Goal: Transaction & Acquisition: Obtain resource

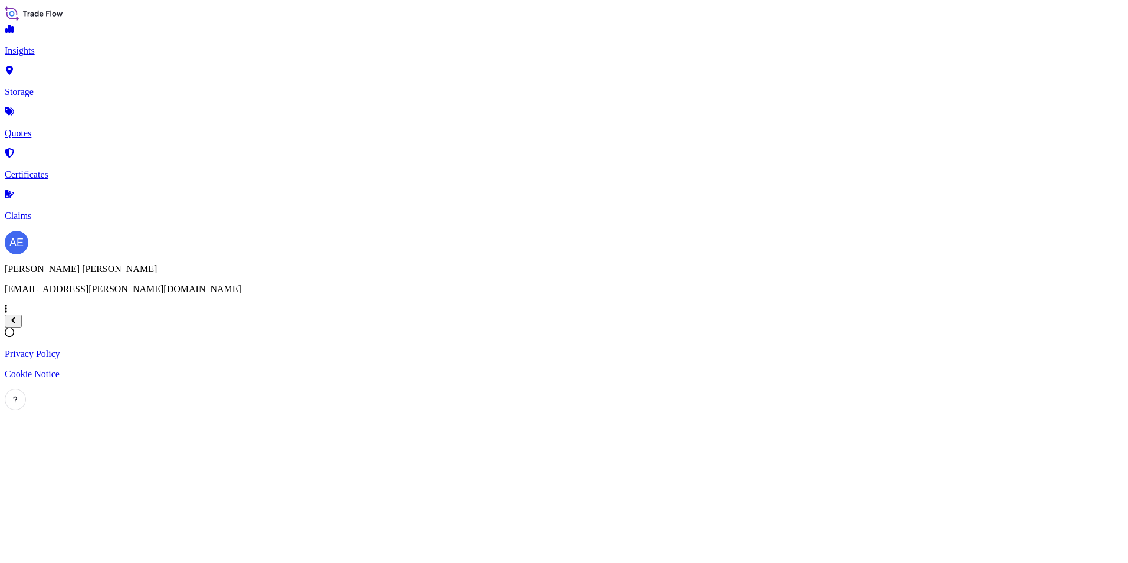
select select "2025"
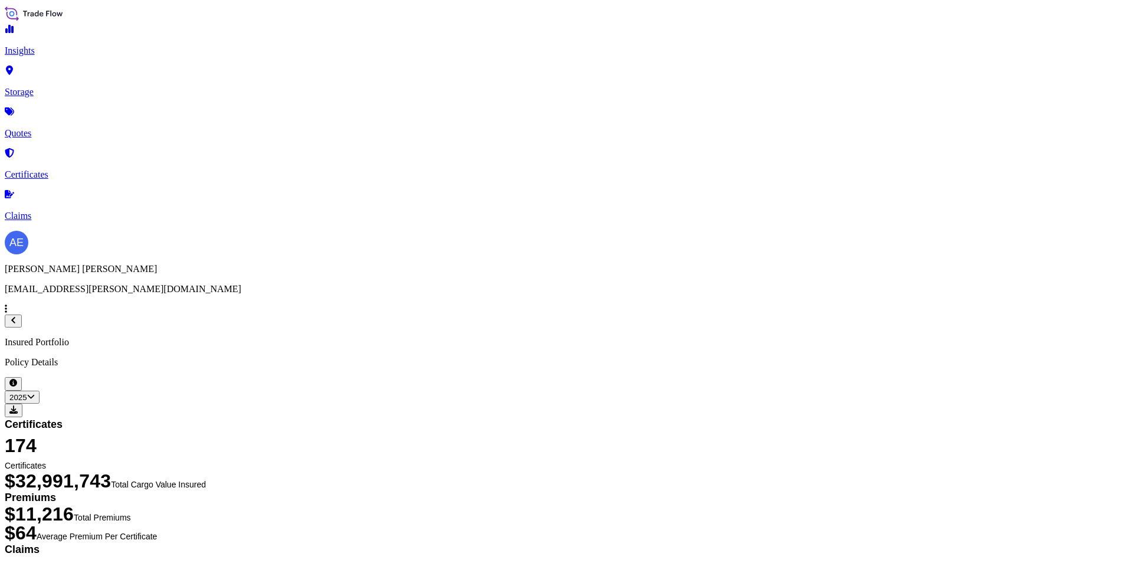
click at [46, 128] on p "Quotes" at bounding box center [564, 133] width 1119 height 11
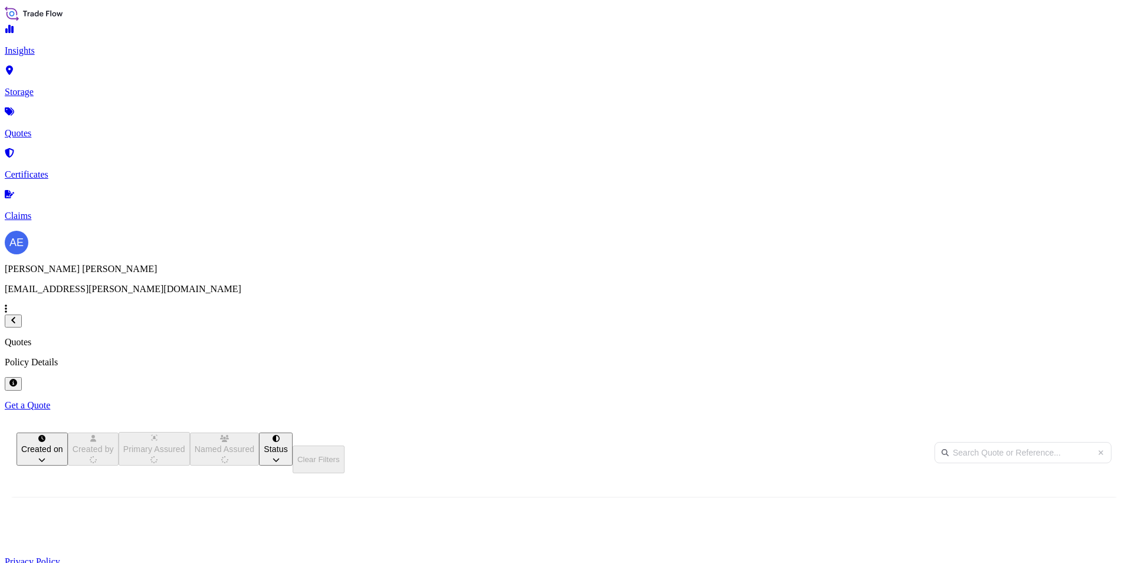
scroll to position [362, 930]
click at [1062, 400] on p "Get a Quote" at bounding box center [564, 405] width 1119 height 11
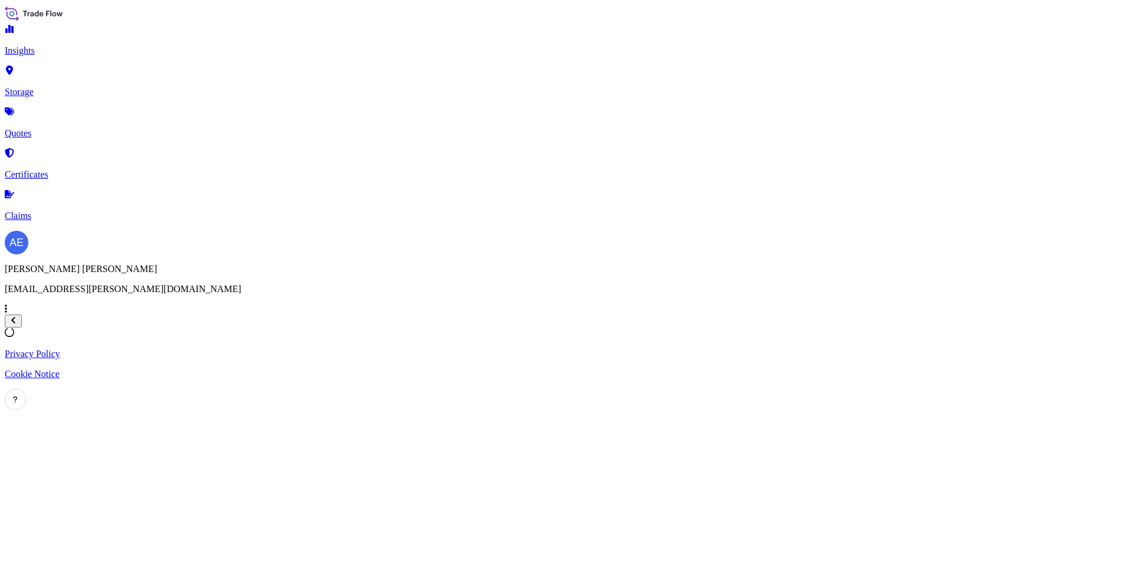
scroll to position [19, 0]
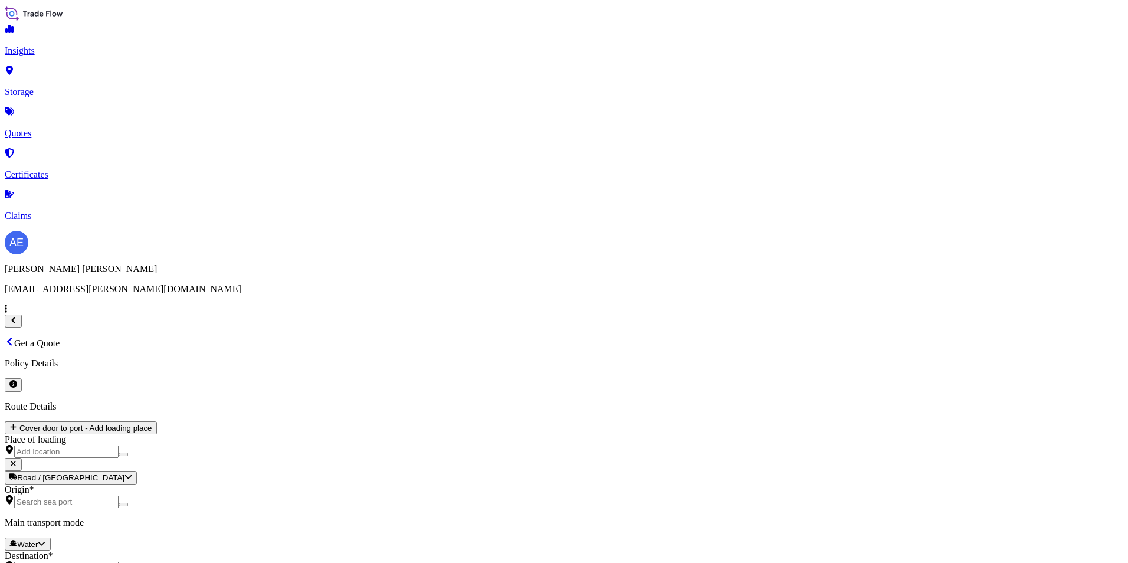
click at [218, 249] on div "Air" at bounding box center [201, 243] width 34 height 12
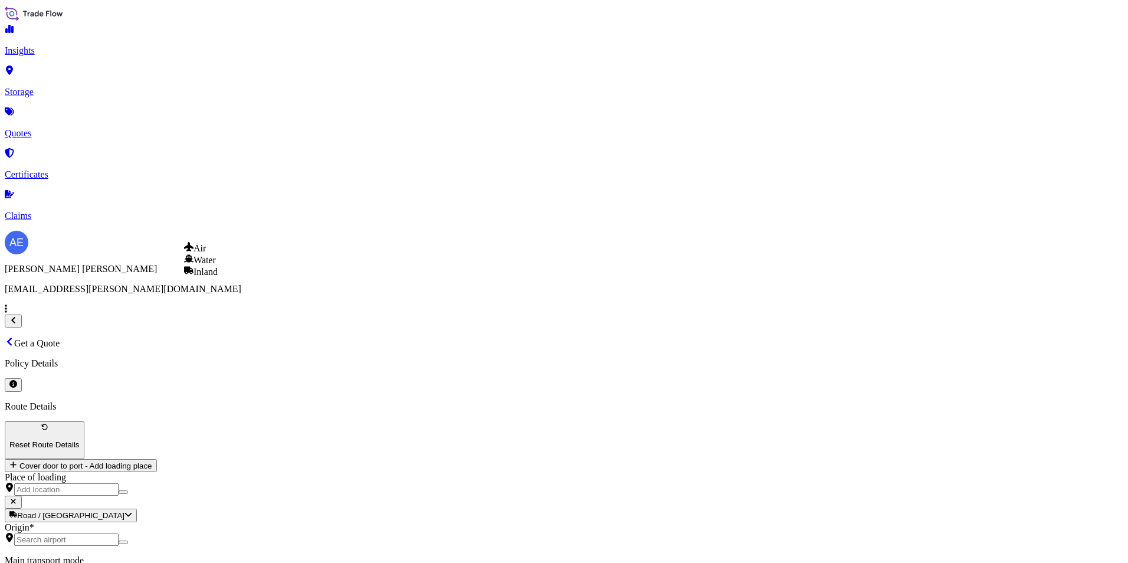
click at [216, 265] on span "Water" at bounding box center [205, 260] width 22 height 10
select select "Water"
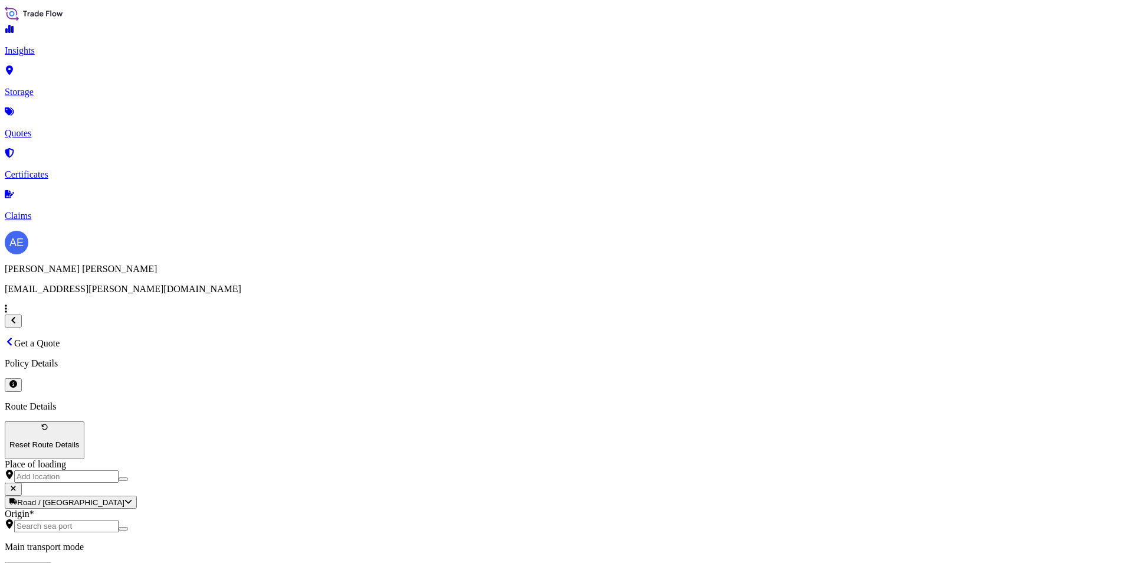
click at [119, 470] on input "Place of loading" at bounding box center [66, 476] width 104 height 12
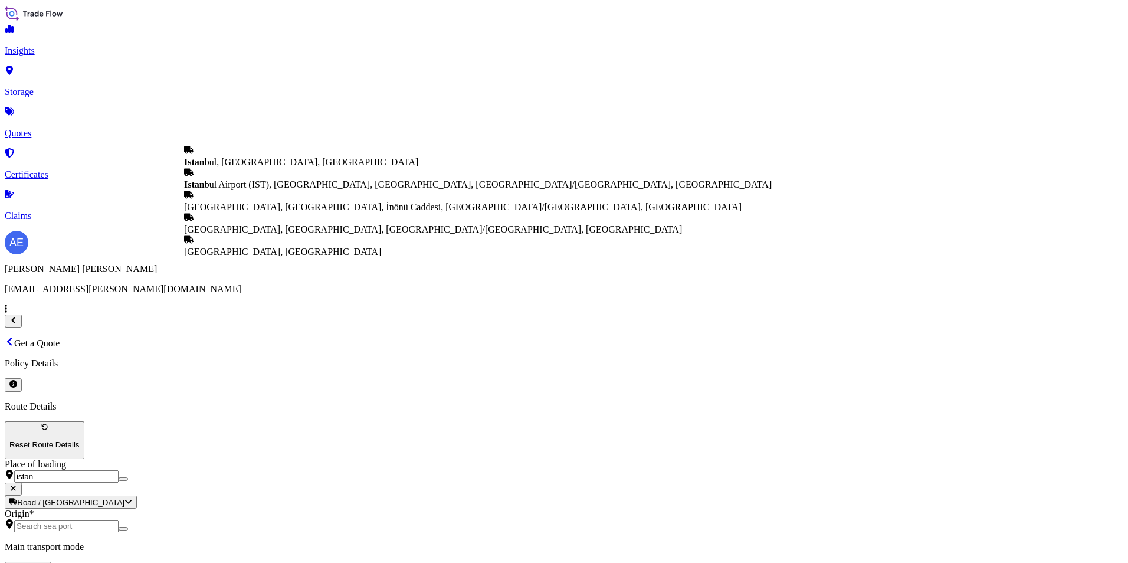
click at [258, 158] on div "Istan bul, [GEOGRAPHIC_DATA], [GEOGRAPHIC_DATA]" at bounding box center [478, 156] width 588 height 22
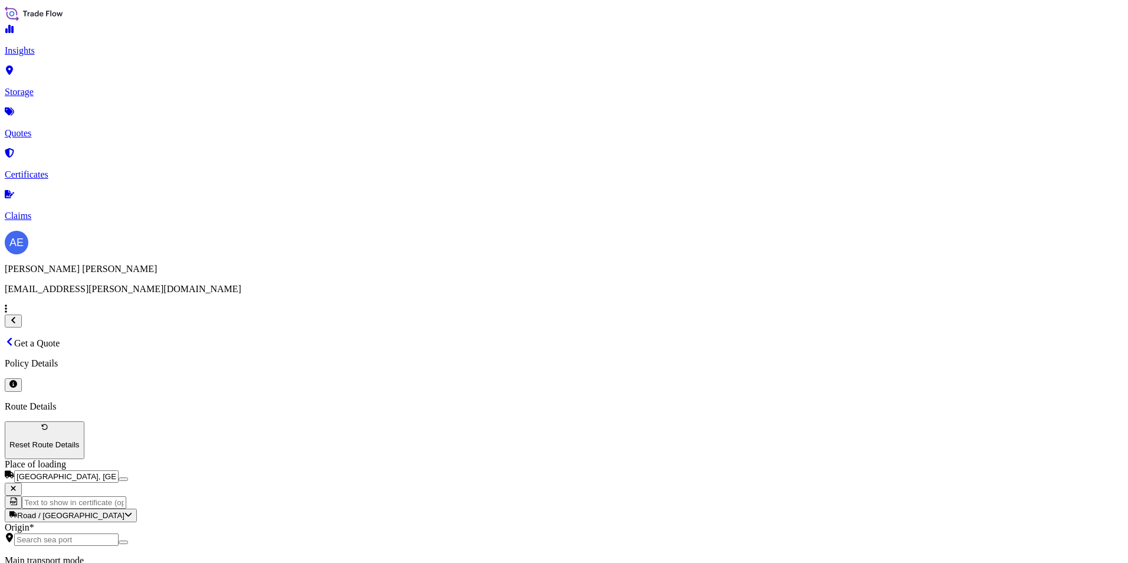
type input "[GEOGRAPHIC_DATA], [GEOGRAPHIC_DATA], [GEOGRAPHIC_DATA]"
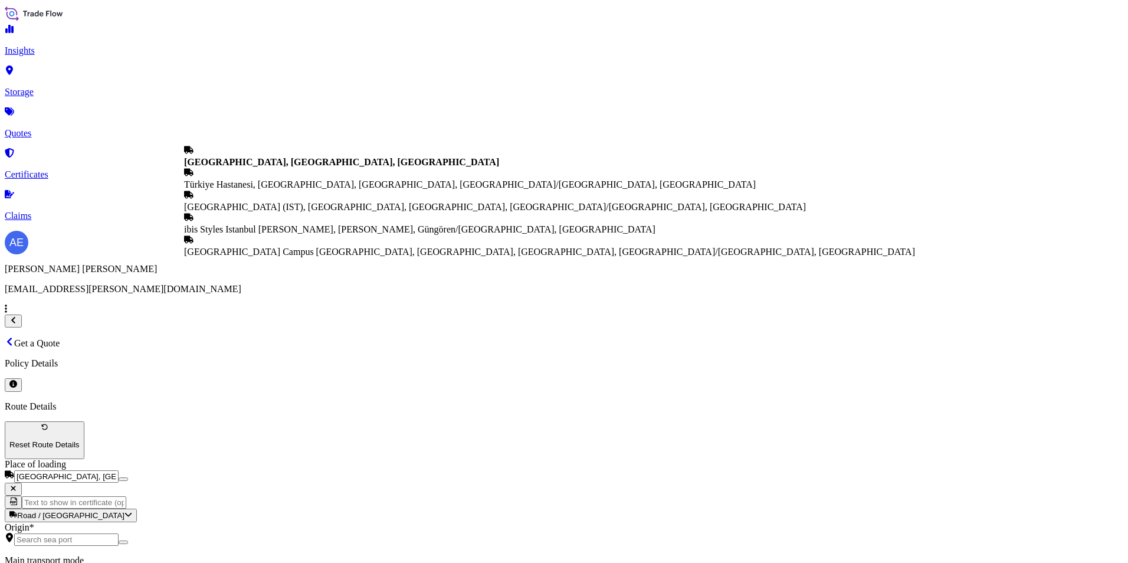
click at [260, 167] on b "[GEOGRAPHIC_DATA], [GEOGRAPHIC_DATA], [GEOGRAPHIC_DATA]" at bounding box center [341, 162] width 315 height 10
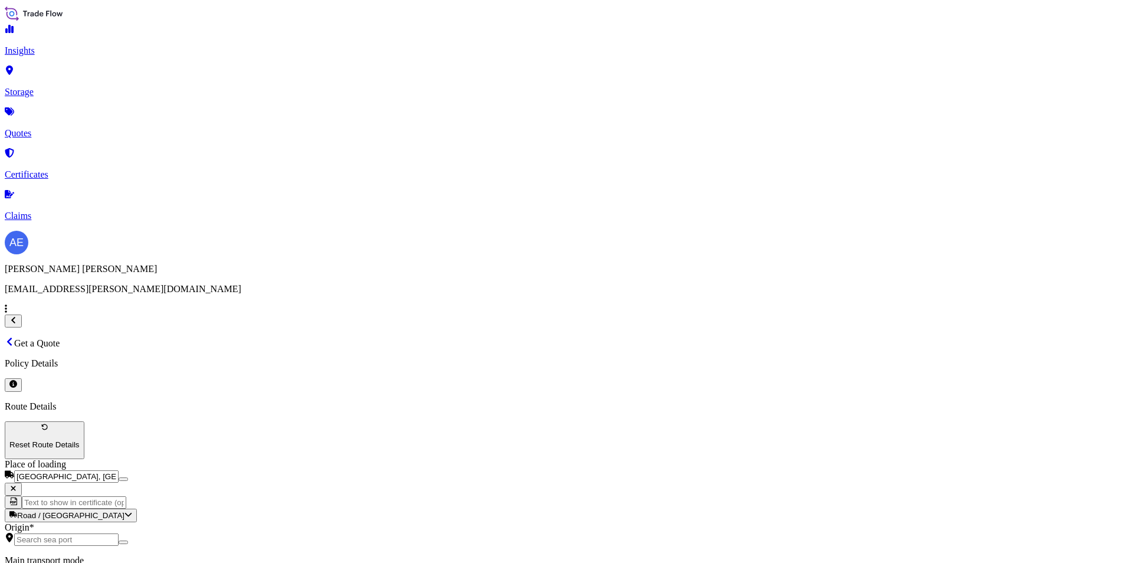
click at [243, 522] on div "Origin *" at bounding box center [564, 534] width 1119 height 24
click at [119, 533] on input "Origin *" at bounding box center [66, 539] width 104 height 12
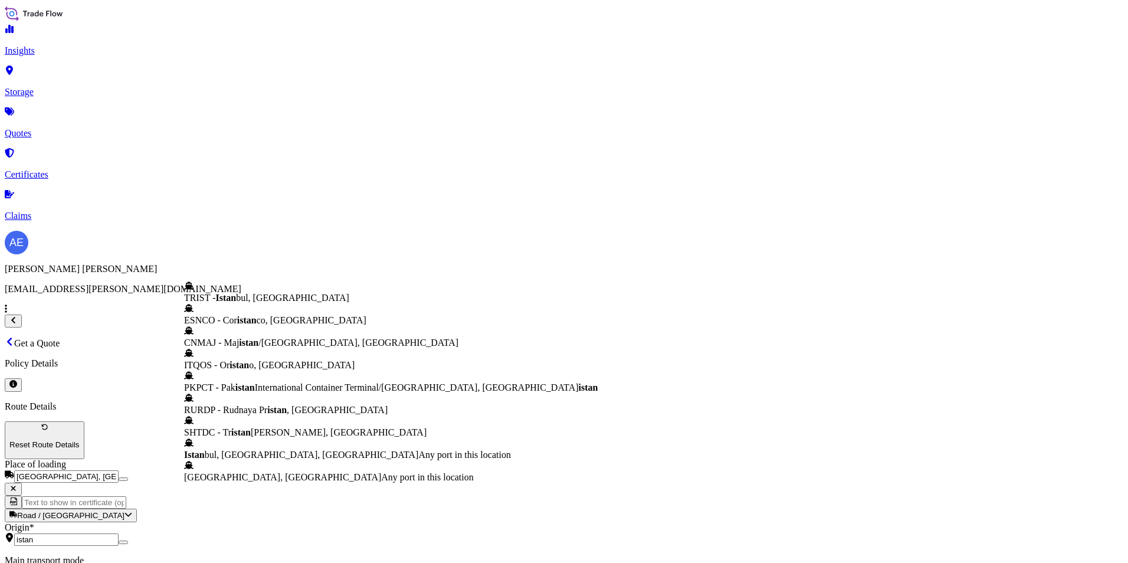
scroll to position [52, 0]
click at [299, 450] on span "Istan bul, [GEOGRAPHIC_DATA], [GEOGRAPHIC_DATA]" at bounding box center [301, 455] width 234 height 10
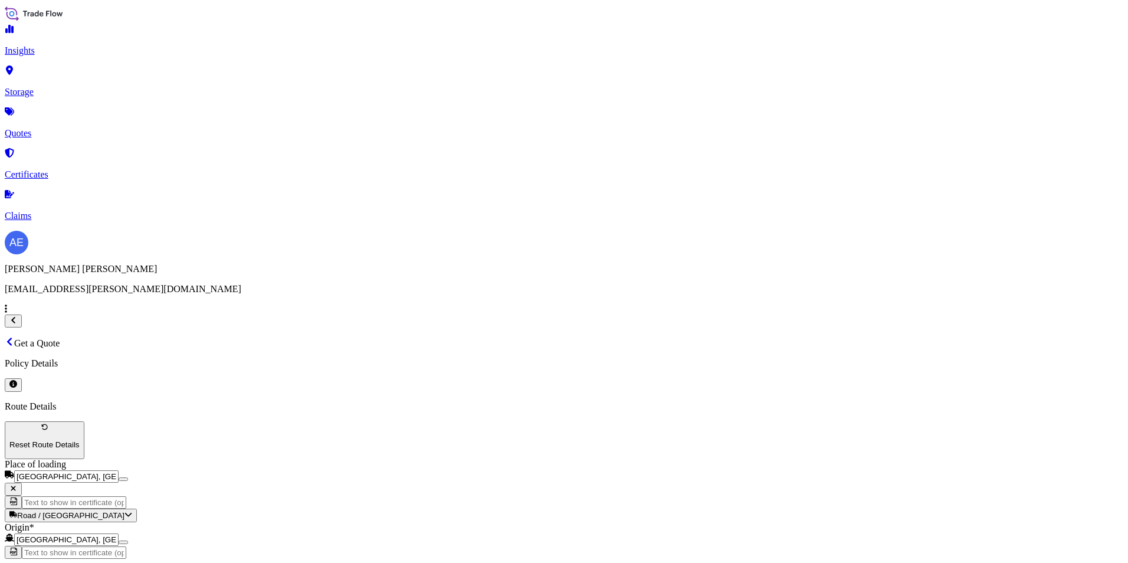
type input "[GEOGRAPHIC_DATA], [GEOGRAPHIC_DATA], [GEOGRAPHIC_DATA]"
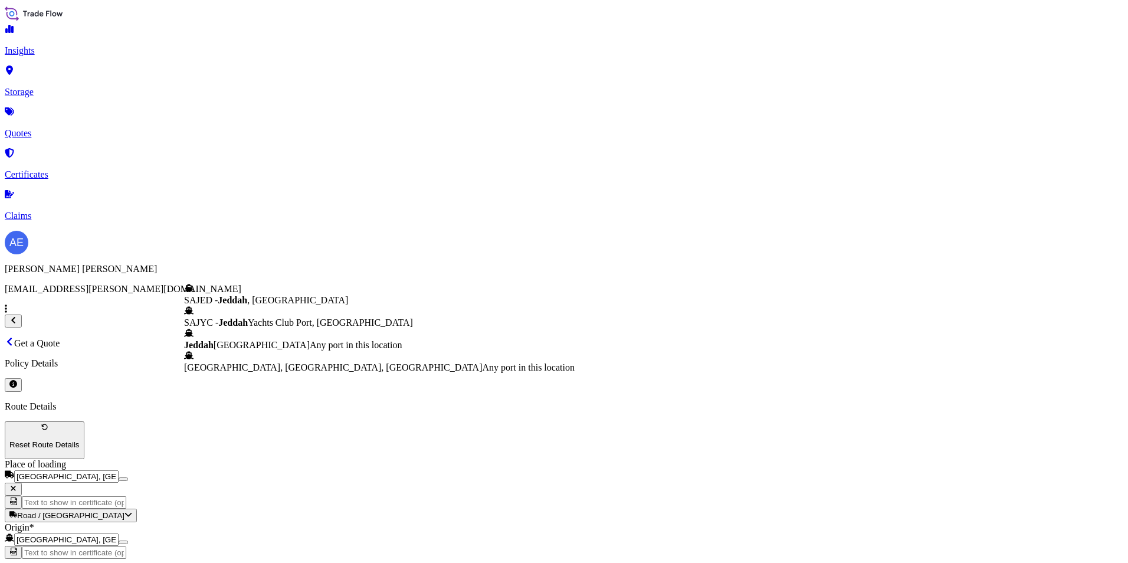
click at [310, 340] on span "Any port in this location" at bounding box center [356, 345] width 92 height 10
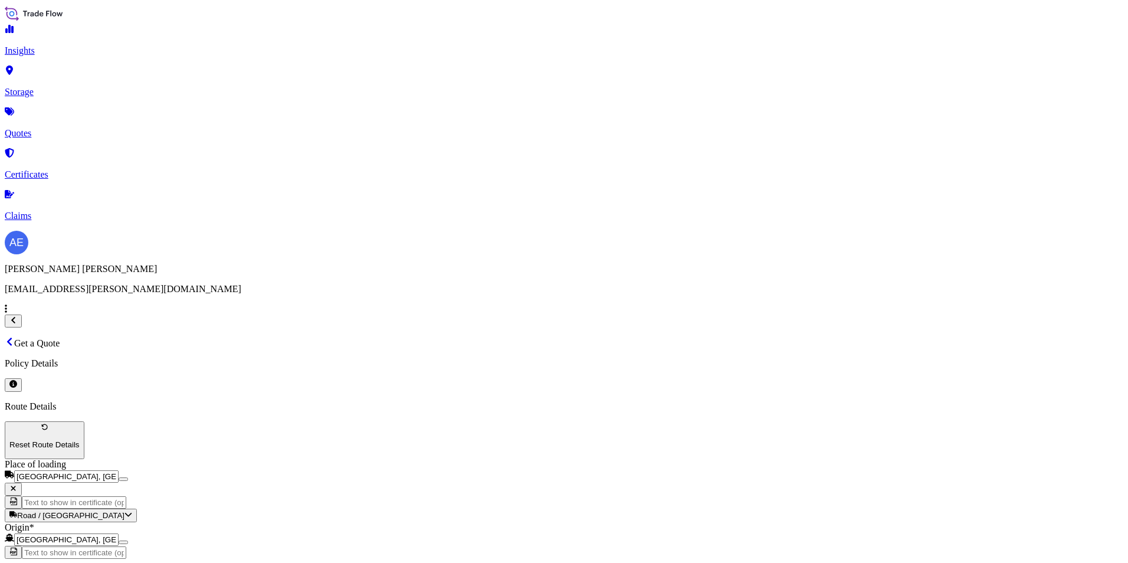
type input "Jeddah [GEOGRAPHIC_DATA]"
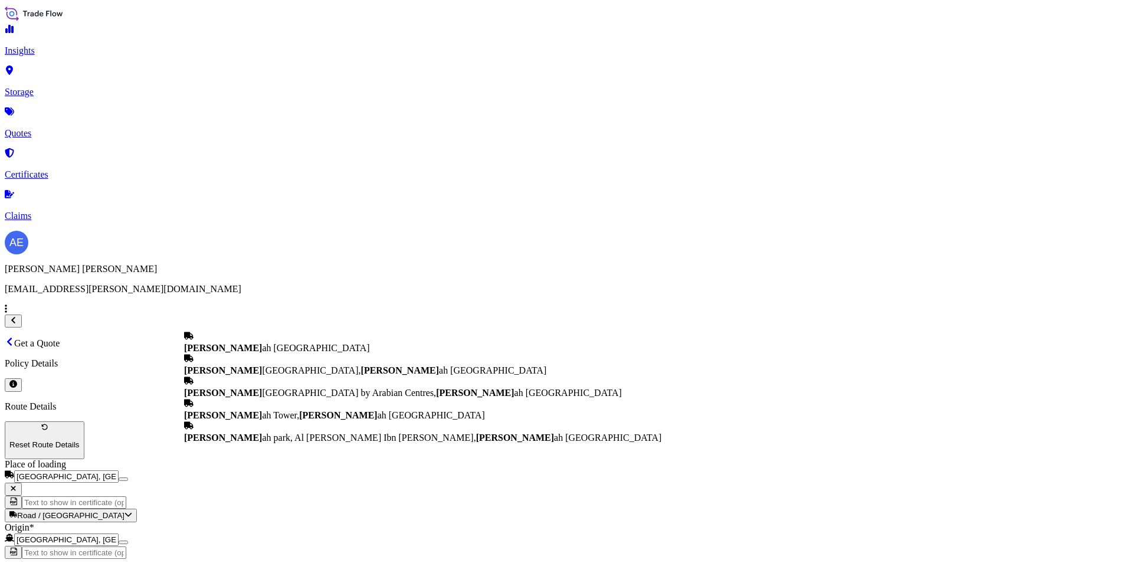
click at [260, 343] on span "[DEMOGRAPHIC_DATA] ah [GEOGRAPHIC_DATA]" at bounding box center [277, 348] width 186 height 10
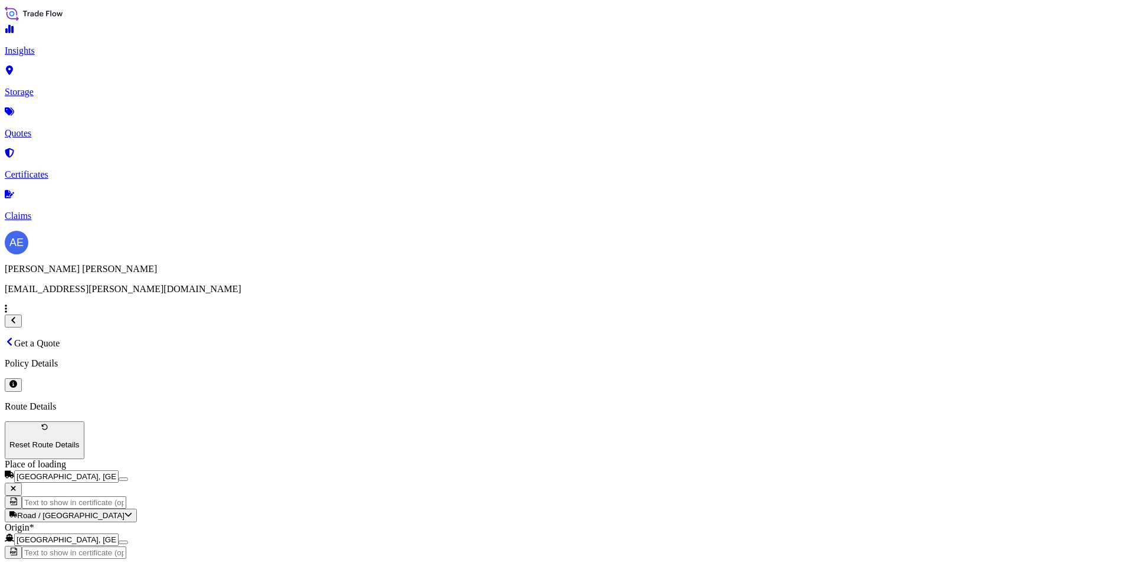
scroll to position [89, 0]
type input "Jeddah [GEOGRAPHIC_DATA]"
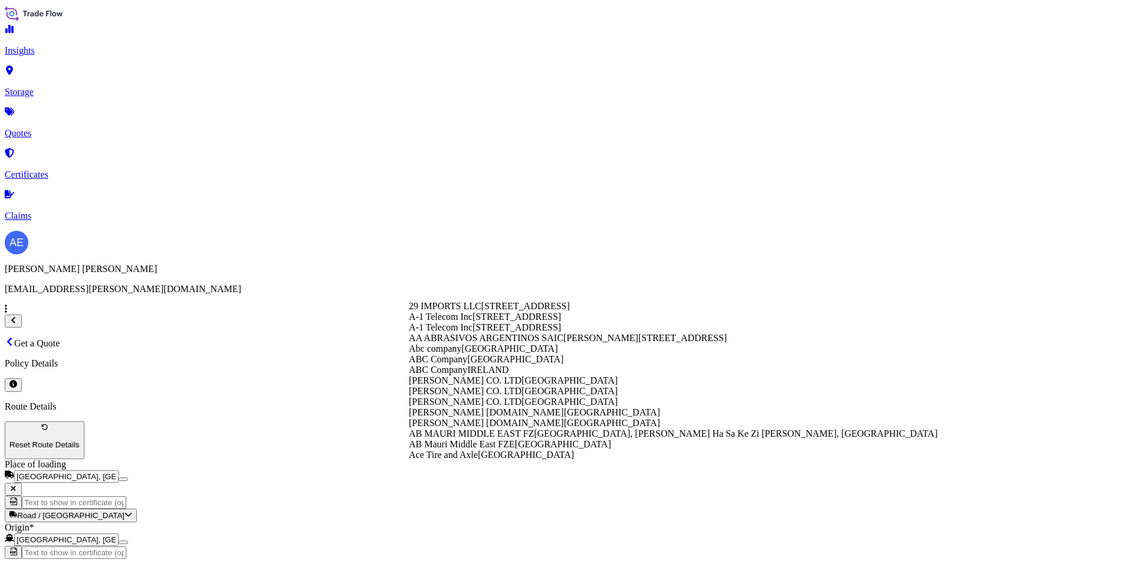
paste input "[PERSON_NAME] [PERSON_NAME] [PERSON_NAME]"
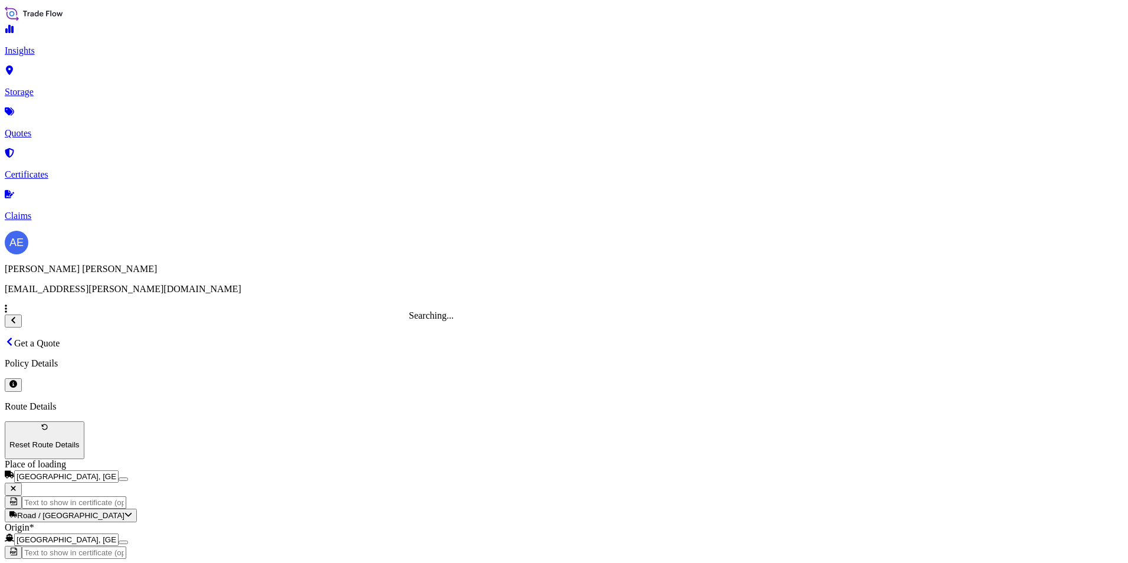
type input "[PERSON_NAME] [PERSON_NAME] [PERSON_NAME]"
type textarea "Furniture"
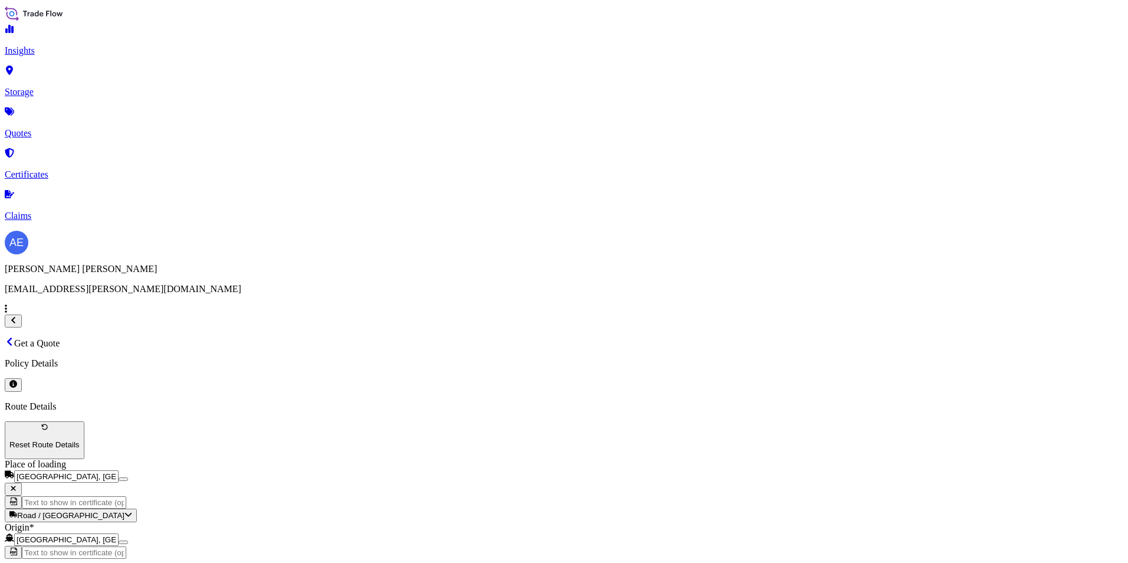
paste input "SSLS2899"
type input "SSLS2899"
drag, startPoint x: 834, startPoint y: 333, endPoint x: 68, endPoint y: 460, distance: 776.9
type input "0"
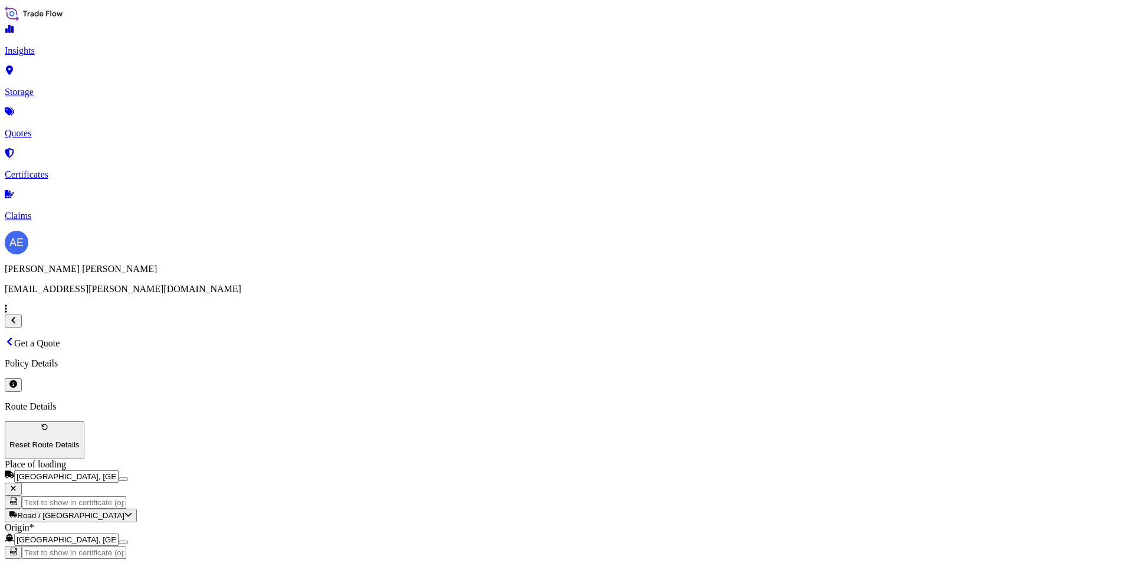
paste input "42558"
type input "42558"
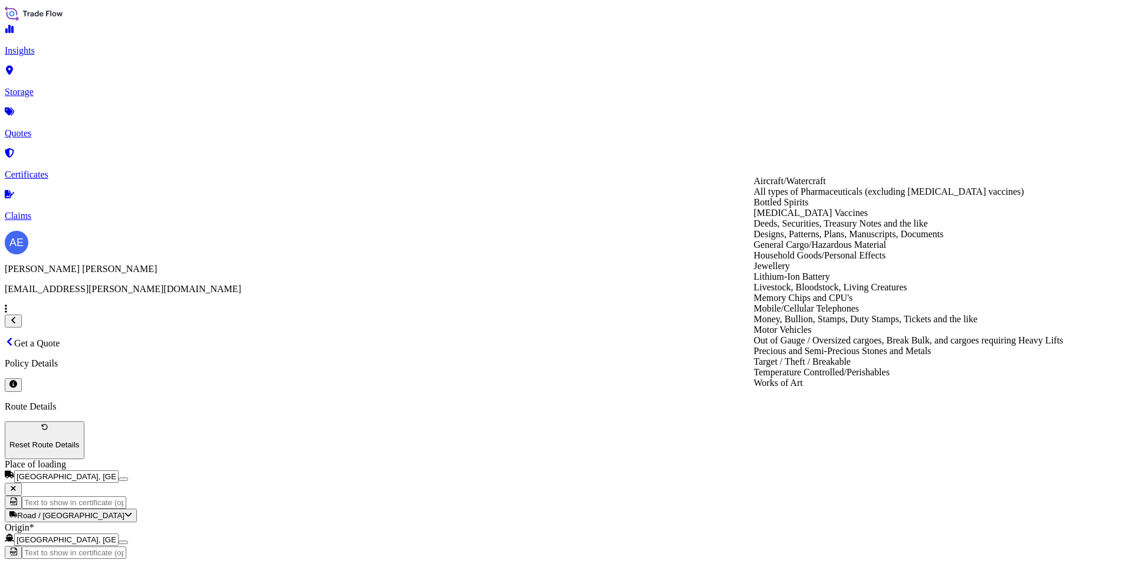
click at [835, 250] on div "General Cargo/Hazardous Material" at bounding box center [909, 245] width 310 height 11
type input "General Cargo/Hazardous Material"
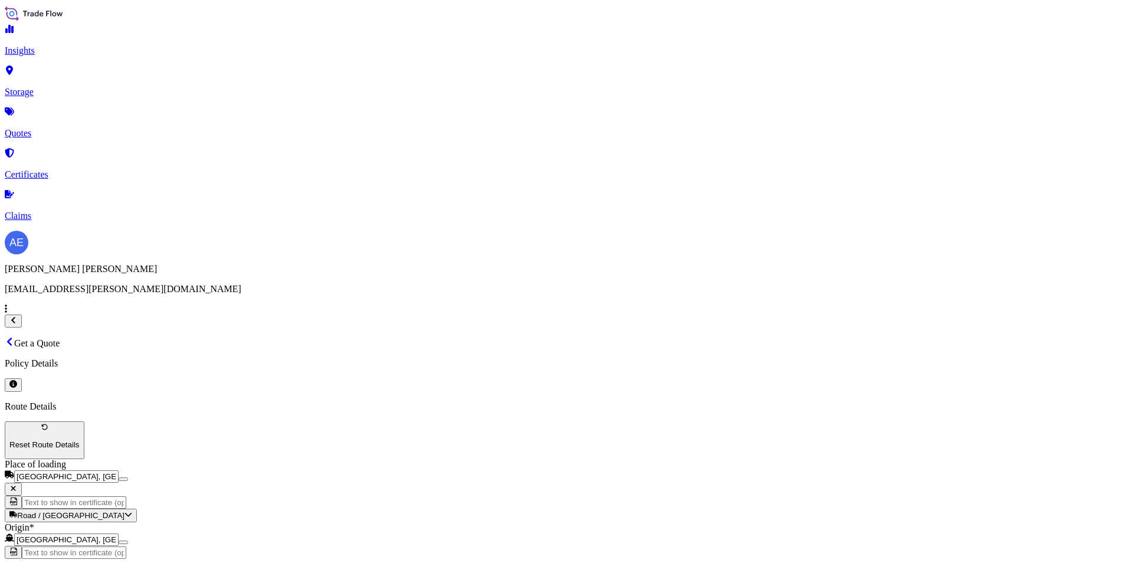
click at [455, 282] on div "13" at bounding box center [449, 287] width 9 height 11
click at [492, 163] on div "META" at bounding box center [457, 157] width 96 height 11
type input "META"
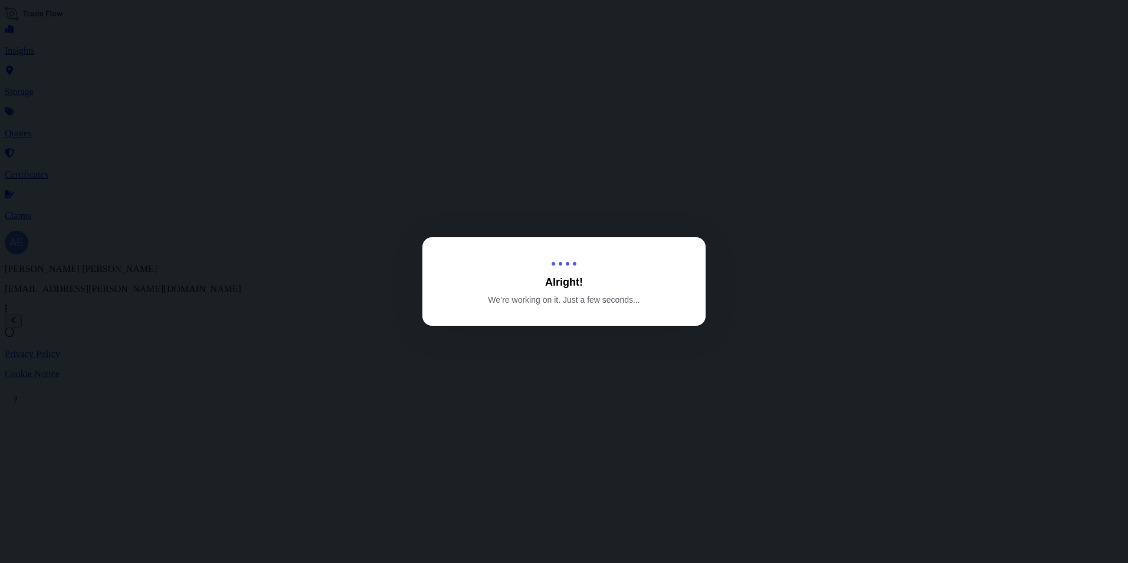
select select "Road / [GEOGRAPHIC_DATA]"
select select "Water"
select select "Road / [GEOGRAPHIC_DATA]"
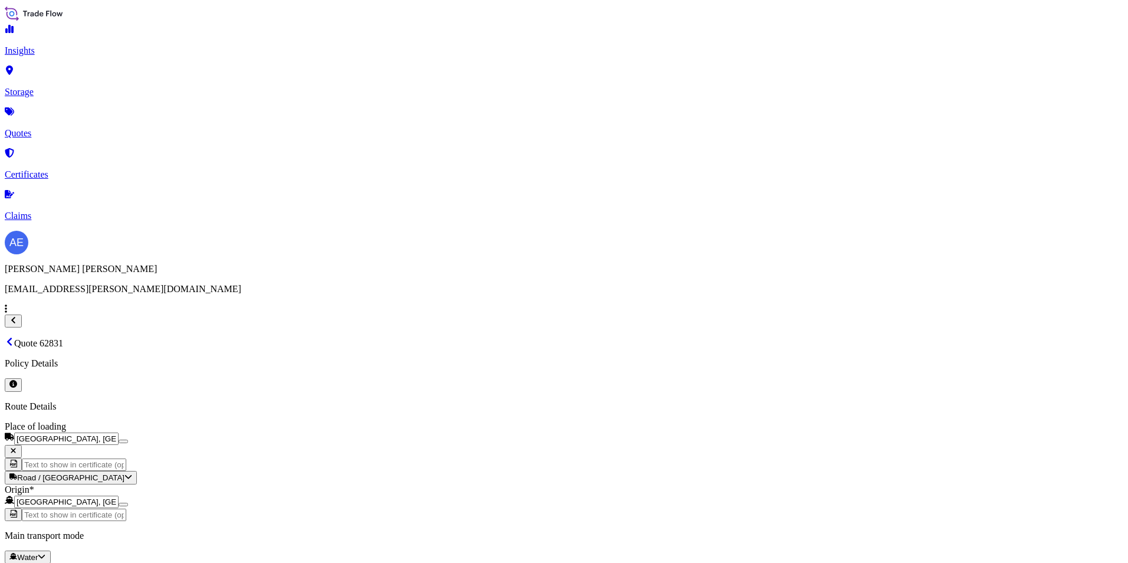
scroll to position [1756, 0]
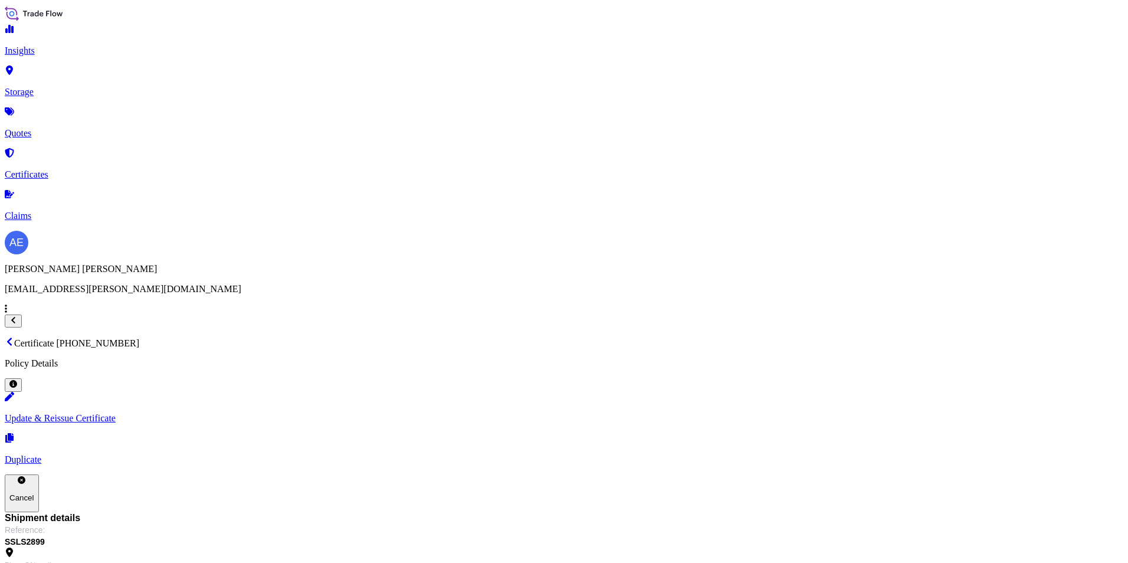
click at [41, 128] on p "Quotes" at bounding box center [564, 133] width 1119 height 11
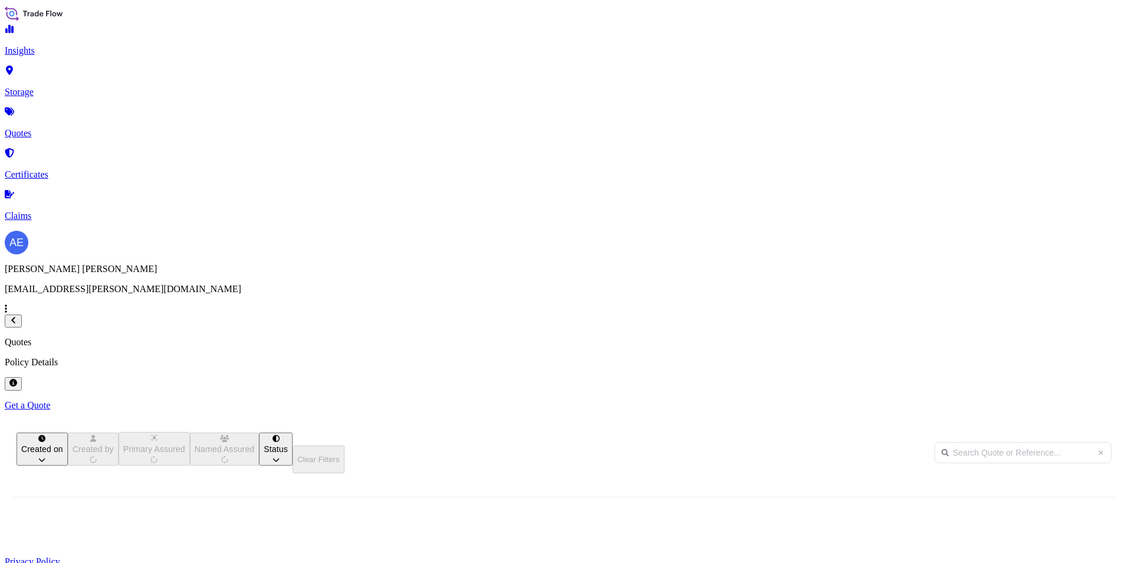
scroll to position [362, 930]
click at [1061, 400] on p "Get a Quote" at bounding box center [564, 405] width 1119 height 11
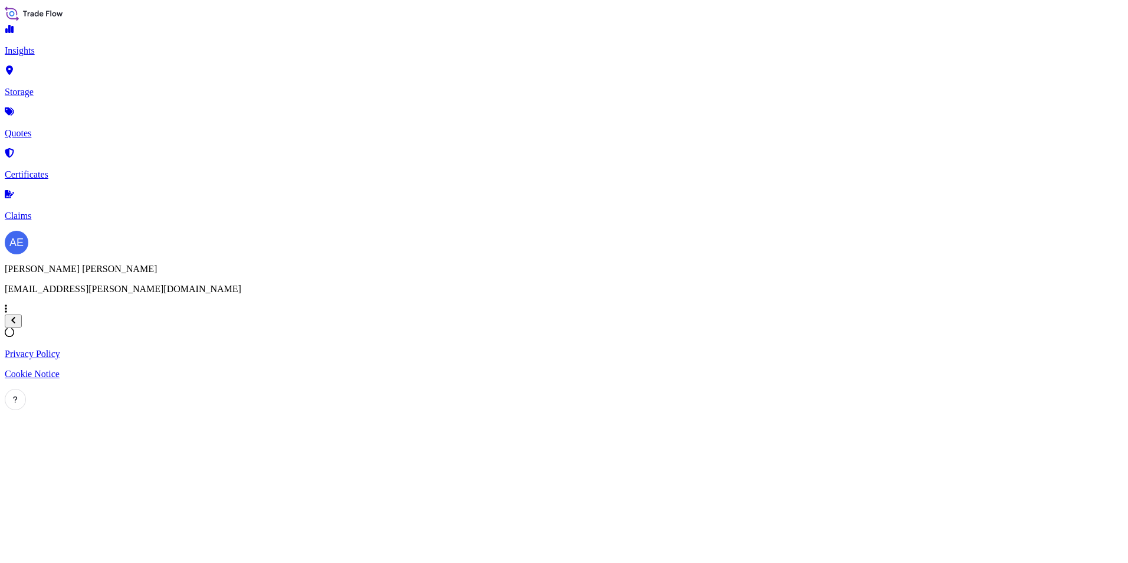
select select "Water"
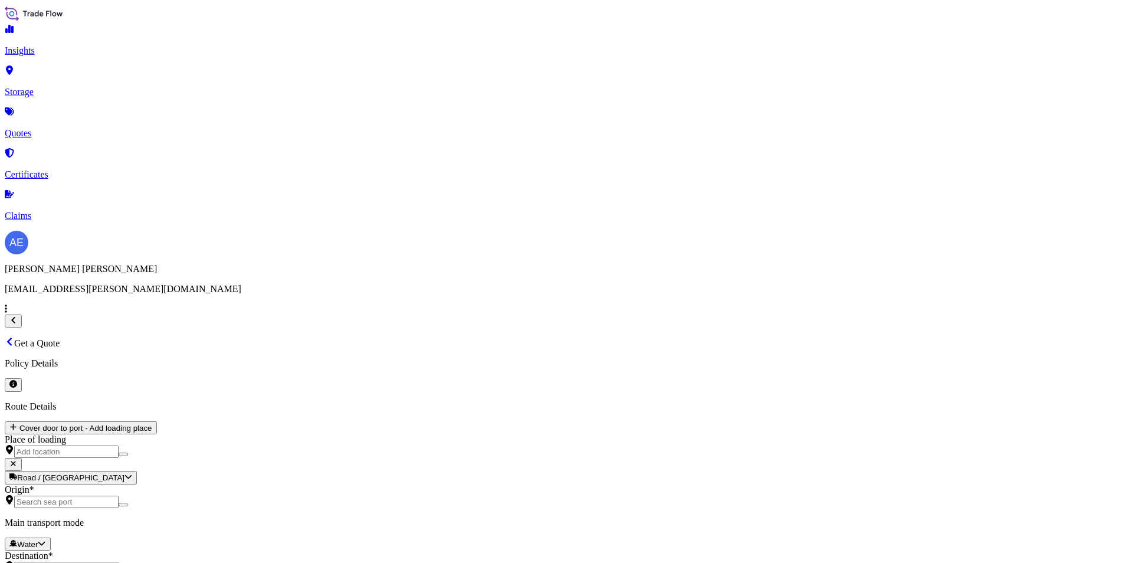
scroll to position [19, 0]
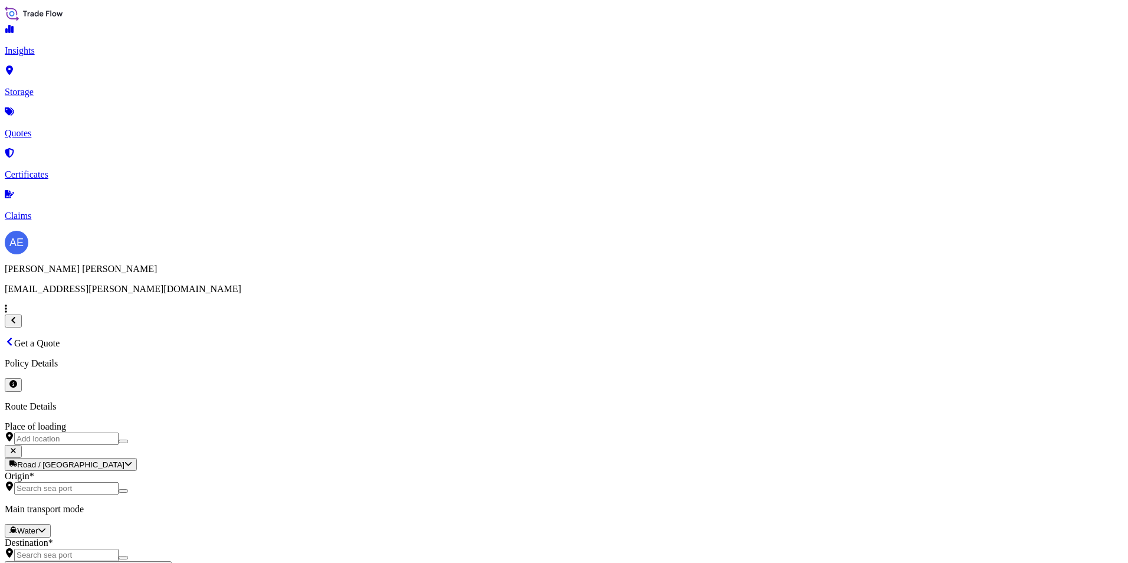
click at [229, 421] on div "Place of loading" at bounding box center [564, 433] width 1119 height 24
click at [119, 432] on input "Place of loading" at bounding box center [66, 438] width 104 height 12
type input "c"
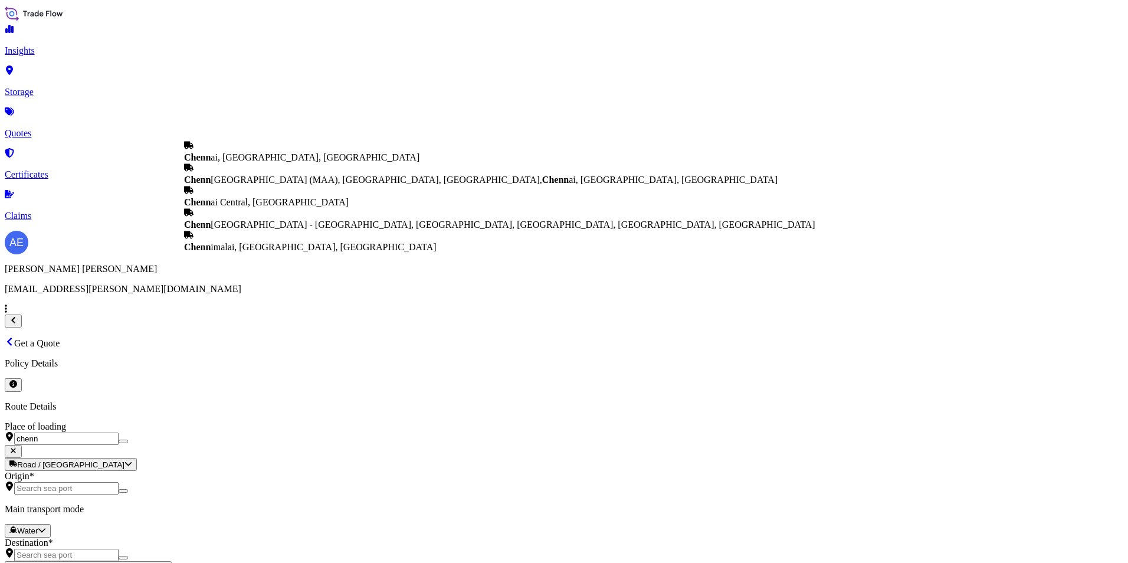
click at [271, 163] on div "Chenn ai, [GEOGRAPHIC_DATA], [GEOGRAPHIC_DATA]" at bounding box center [499, 151] width 631 height 22
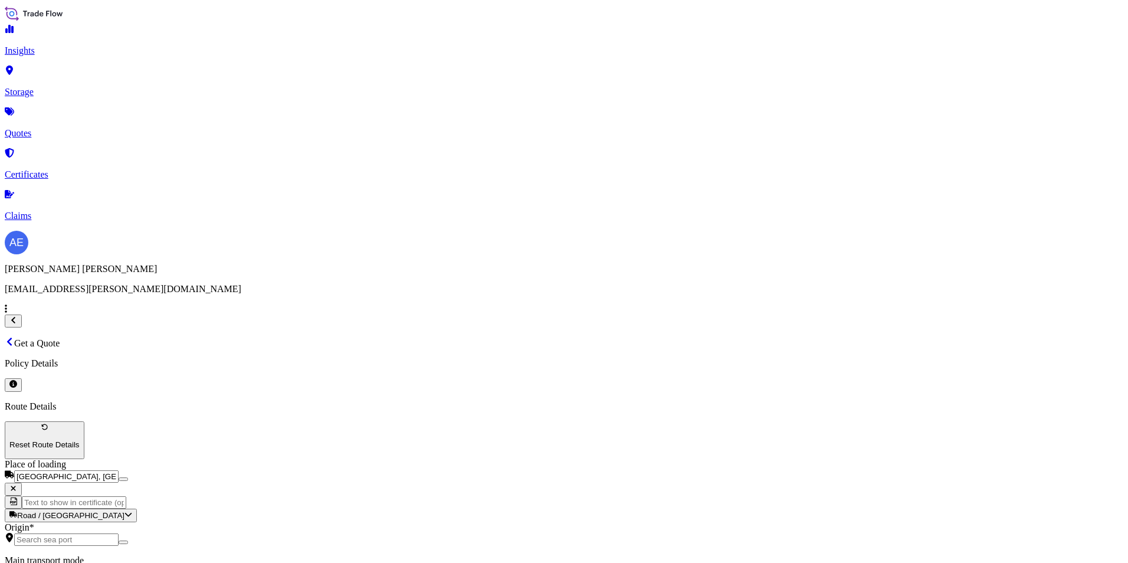
type input "[GEOGRAPHIC_DATA], [GEOGRAPHIC_DATA], [GEOGRAPHIC_DATA]"
click at [245, 545] on div "Origin *" at bounding box center [564, 557] width 1119 height 24
click at [119, 556] on input "Origin *" at bounding box center [66, 562] width 104 height 12
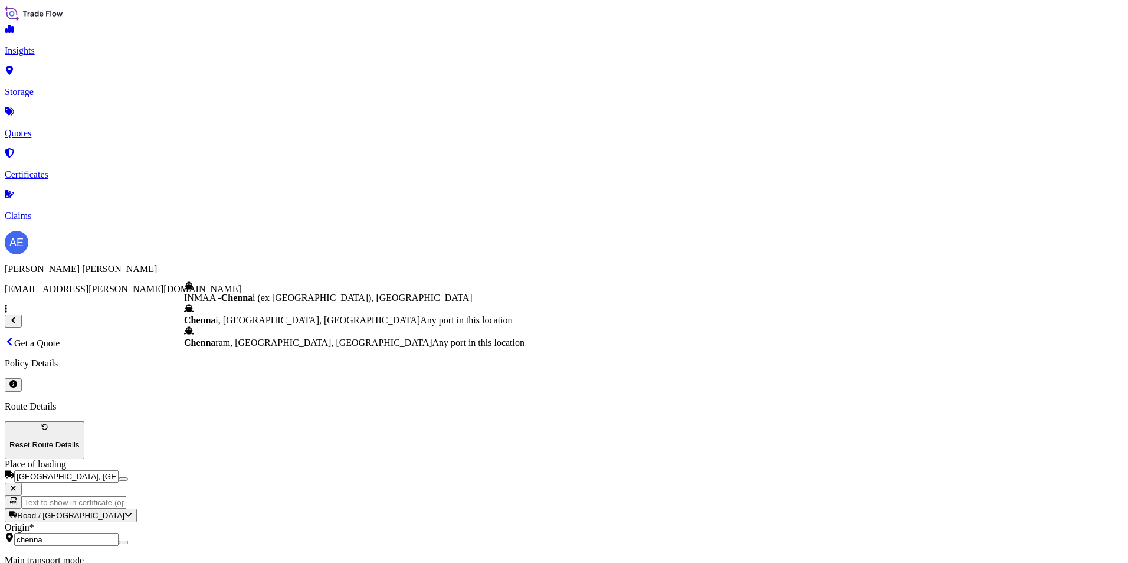
click at [259, 323] on span "[PERSON_NAME], [GEOGRAPHIC_DATA], [GEOGRAPHIC_DATA]" at bounding box center [302, 320] width 236 height 10
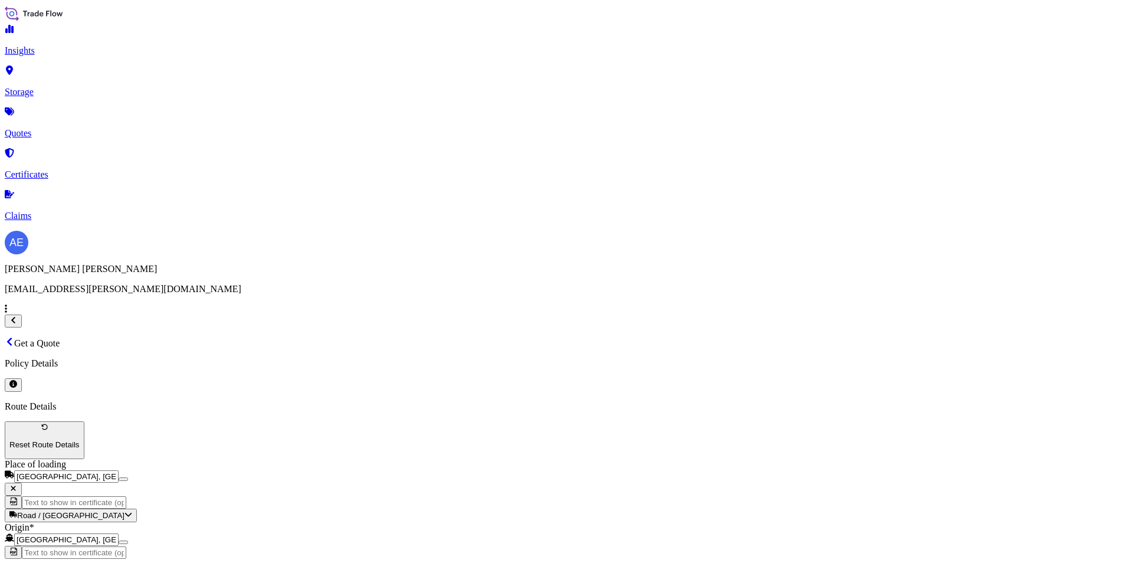
type input "[GEOGRAPHIC_DATA], [GEOGRAPHIC_DATA], [GEOGRAPHIC_DATA]"
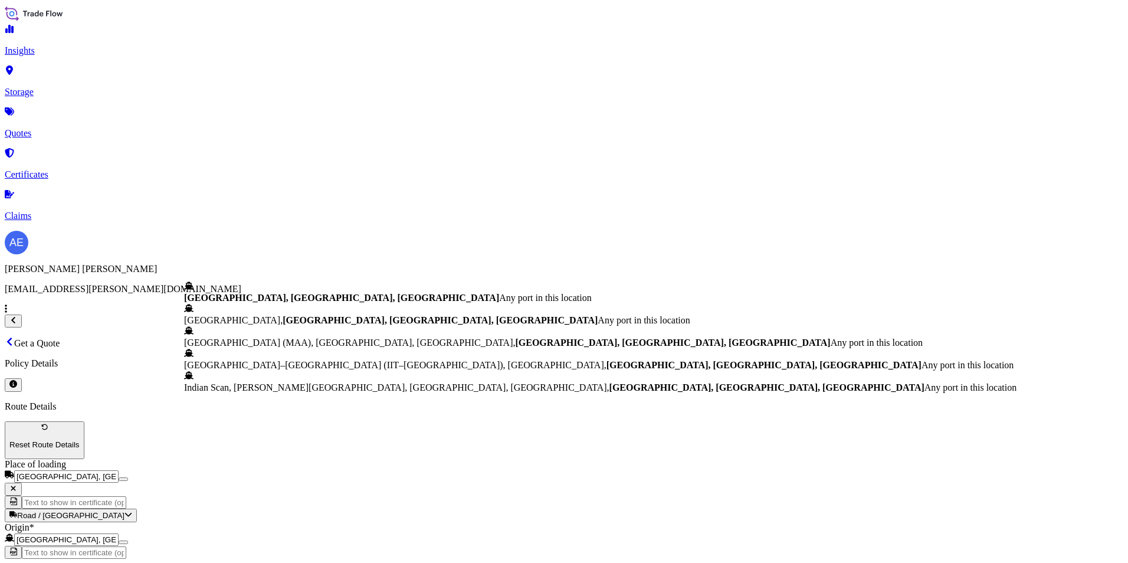
click at [334, 294] on div "[GEOGRAPHIC_DATA], [GEOGRAPHIC_DATA], [GEOGRAPHIC_DATA] Any port in this locati…" at bounding box center [600, 292] width 833 height 22
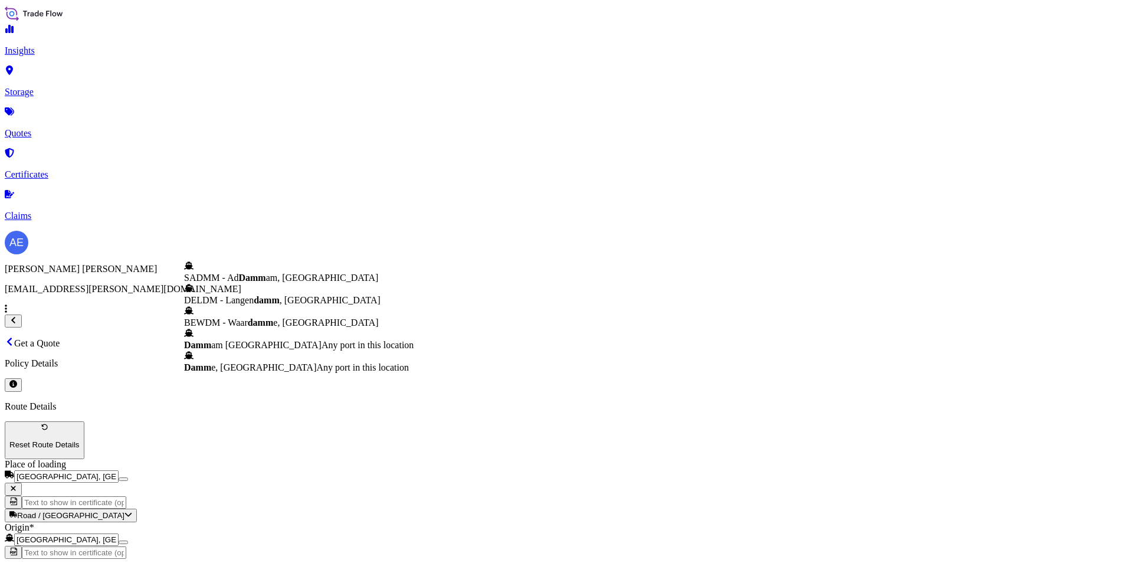
click at [322, 340] on span "Any port in this location" at bounding box center [368, 345] width 92 height 10
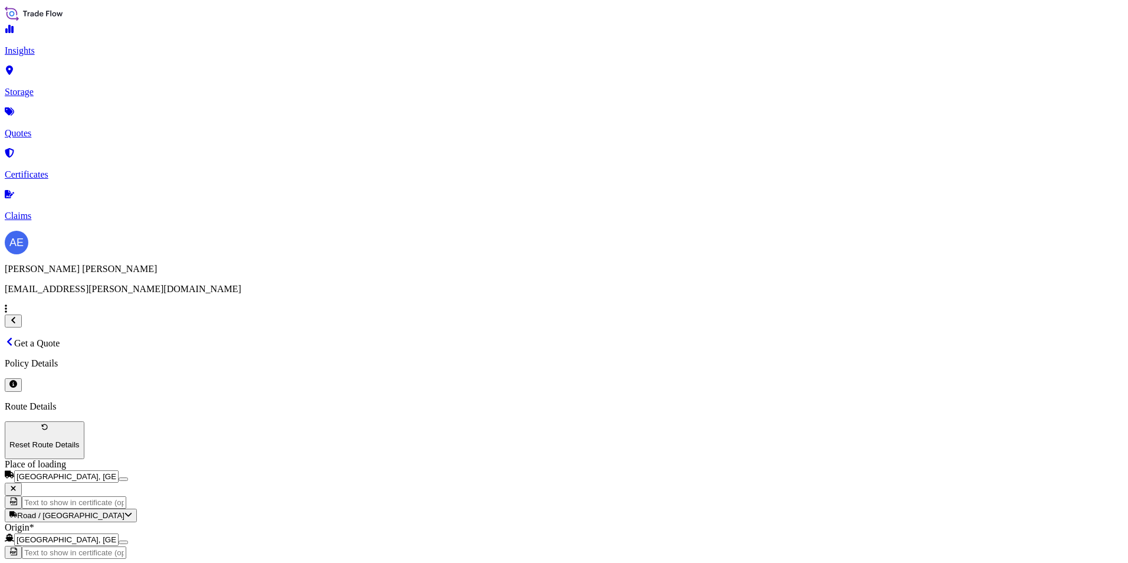
scroll to position [84, 0]
type input "Dammam [GEOGRAPHIC_DATA]"
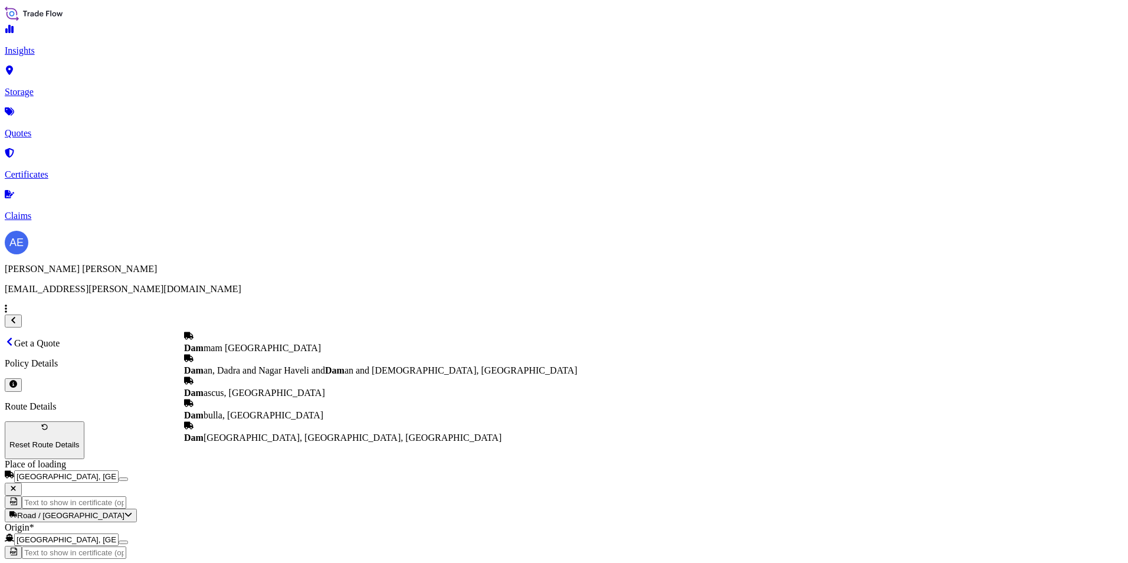
click at [274, 331] on div "Dam mam [GEOGRAPHIC_DATA]" at bounding box center [381, 342] width 394 height 22
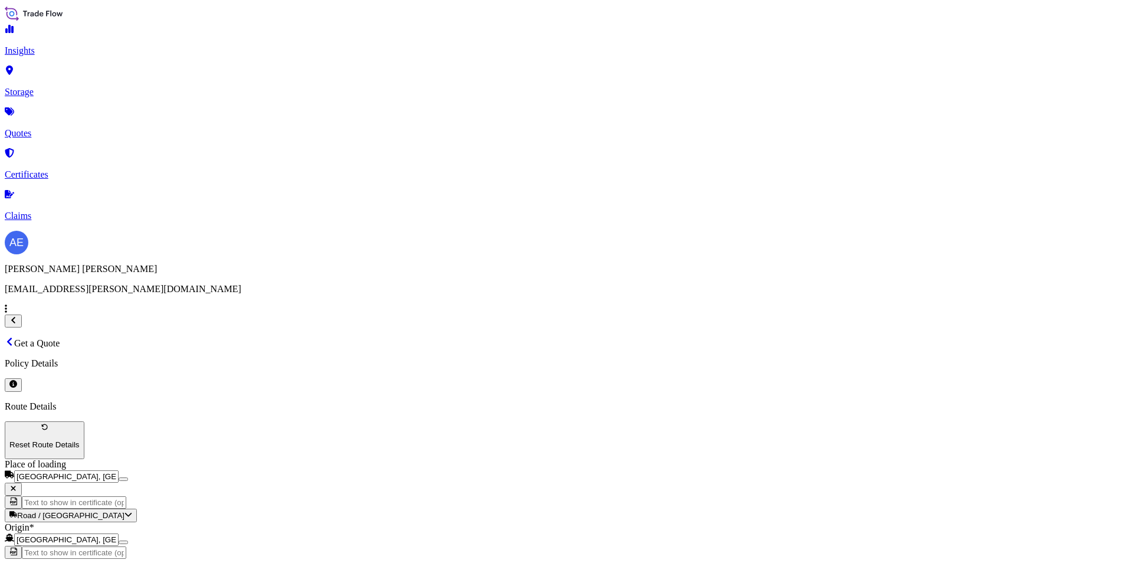
scroll to position [0, 0]
type input "Dammam [GEOGRAPHIC_DATA]"
paste textarea "[PERSON_NAME] RELISH PICKLES(DICED [PERSON_NAME] CUCUMBER) & SWEET RELISH PICKLE"
type textarea "[PERSON_NAME] RELISH PICKLES(DICED [PERSON_NAME] CUCUMBER) & SWEET RELISH PICKLE"
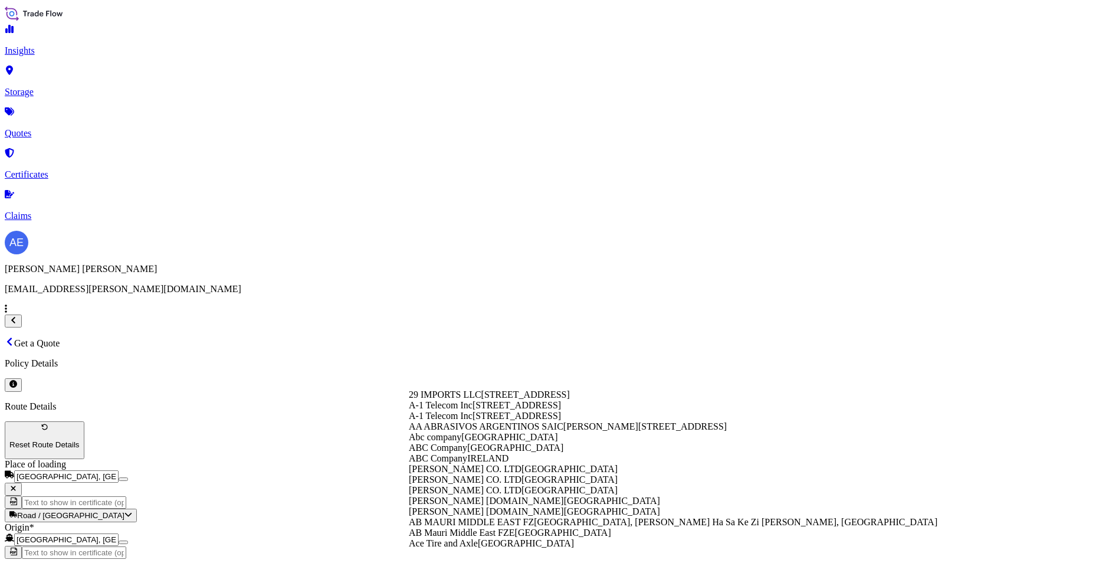
paste input "MAMA SAUCE COMPANY FOR FOOD INDUSTRIES"
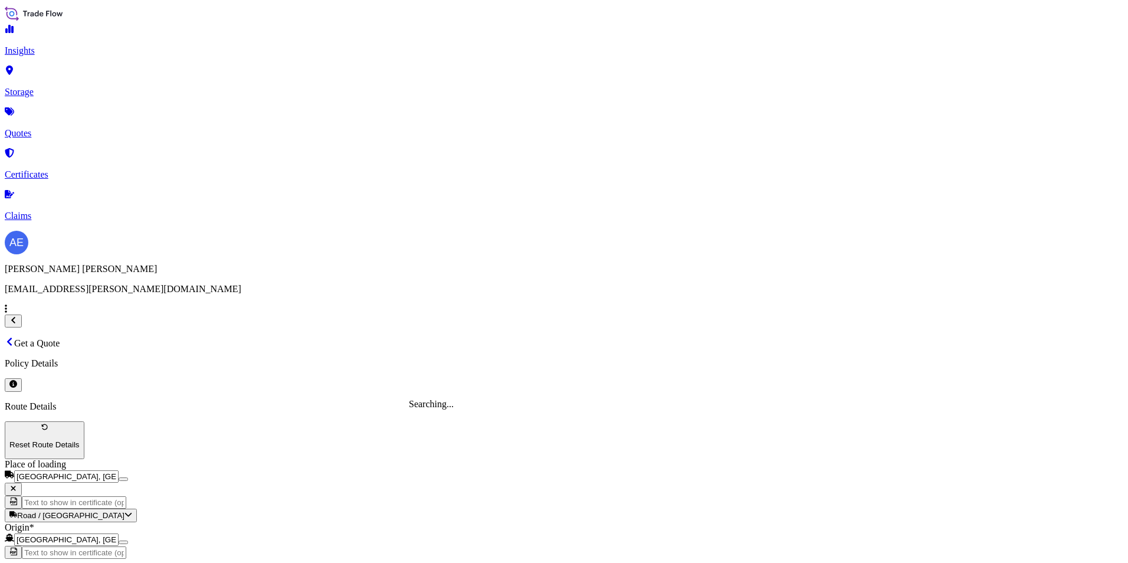
type input "MAMA SAUCE COMPANY FOR FOOD INDUSTRIES"
click at [444, 251] on div "META" at bounding box center [457, 246] width 96 height 11
type input "META"
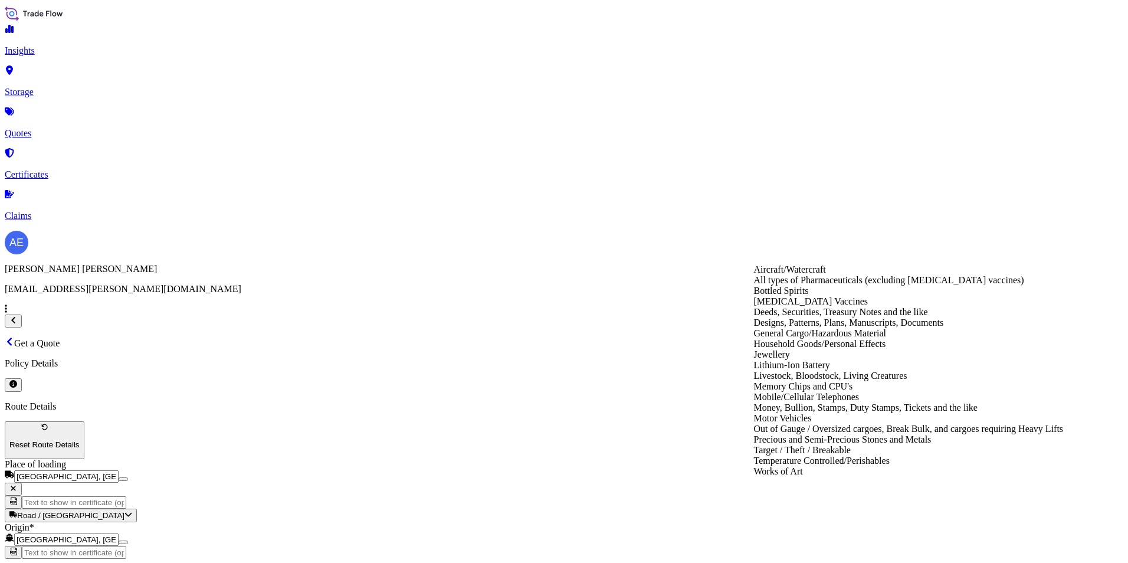
click at [832, 339] on div "General Cargo/Hazardous Material" at bounding box center [909, 333] width 310 height 11
type input "General Cargo/Hazardous Material"
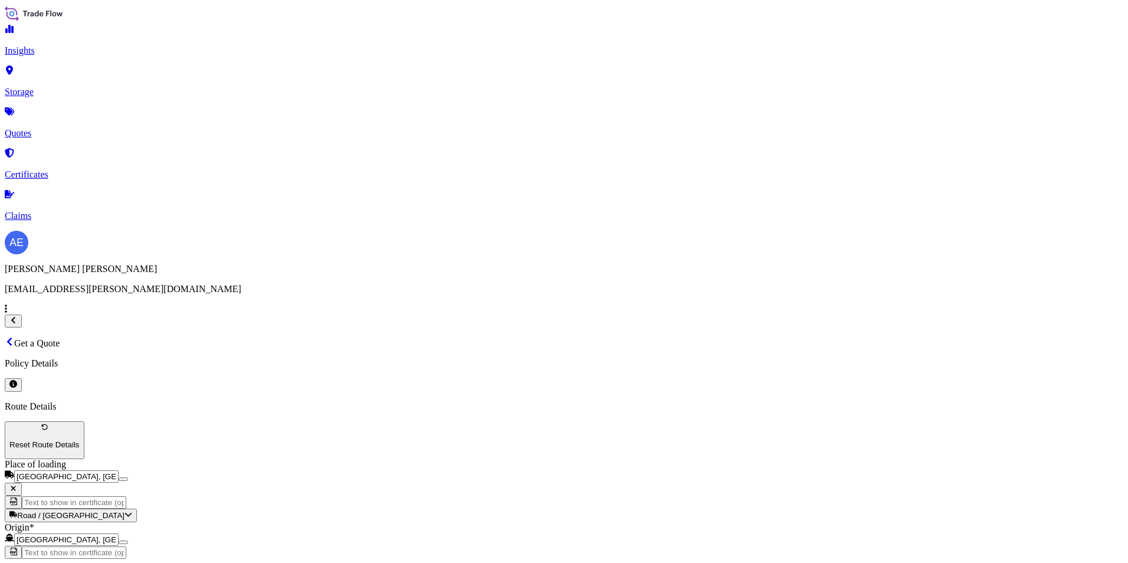
scroll to position [59, 0]
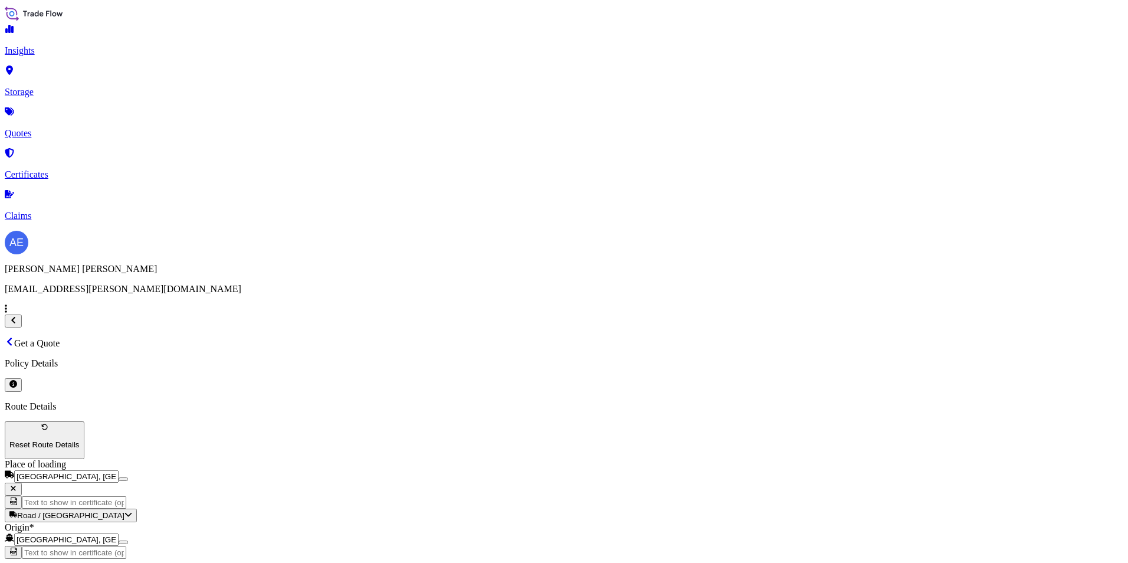
paste input "BL:OOLU2763764410"
paste input "SSLS2940"
type input "BL:OOLU2763764410 SSLS2940"
drag, startPoint x: 812, startPoint y: 329, endPoint x: 723, endPoint y: 340, distance: 89.1
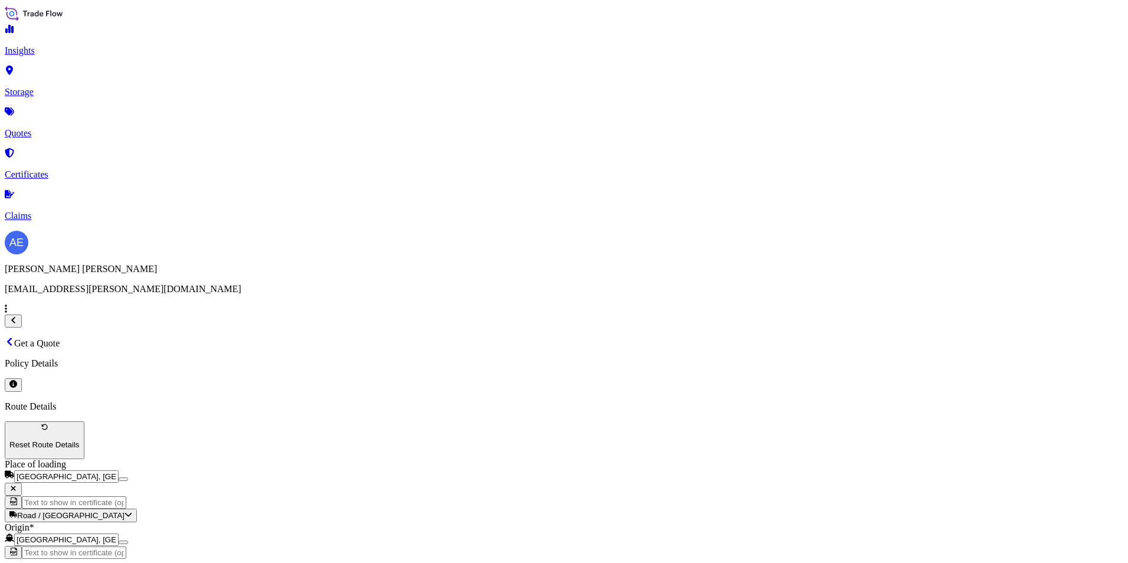
type input "0"
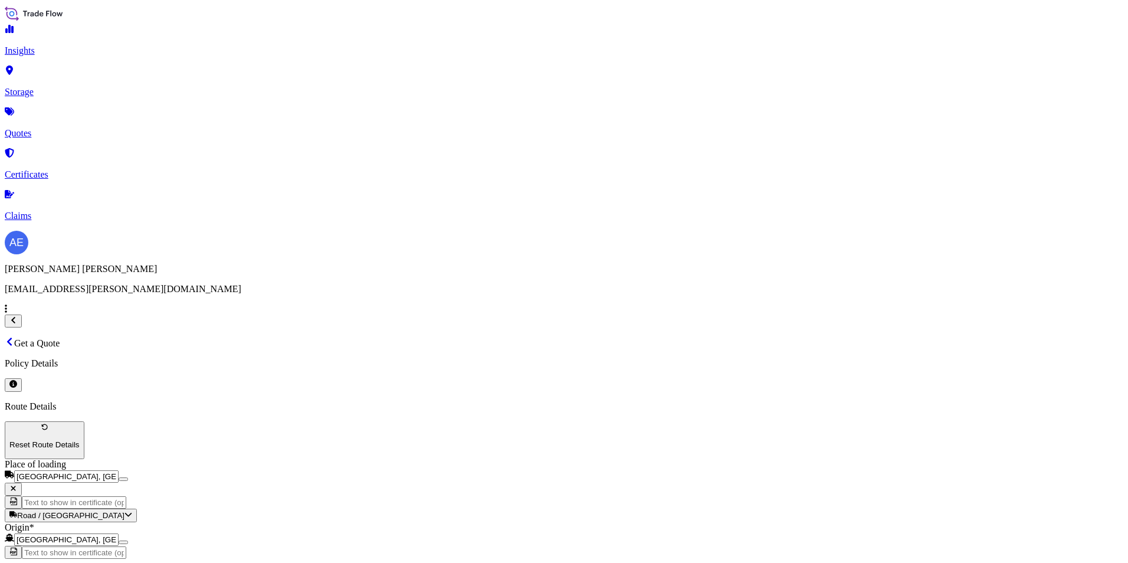
paste input "11609.95"
type input "11609.95"
click at [455, 283] on div "13" at bounding box center [449, 287] width 9 height 11
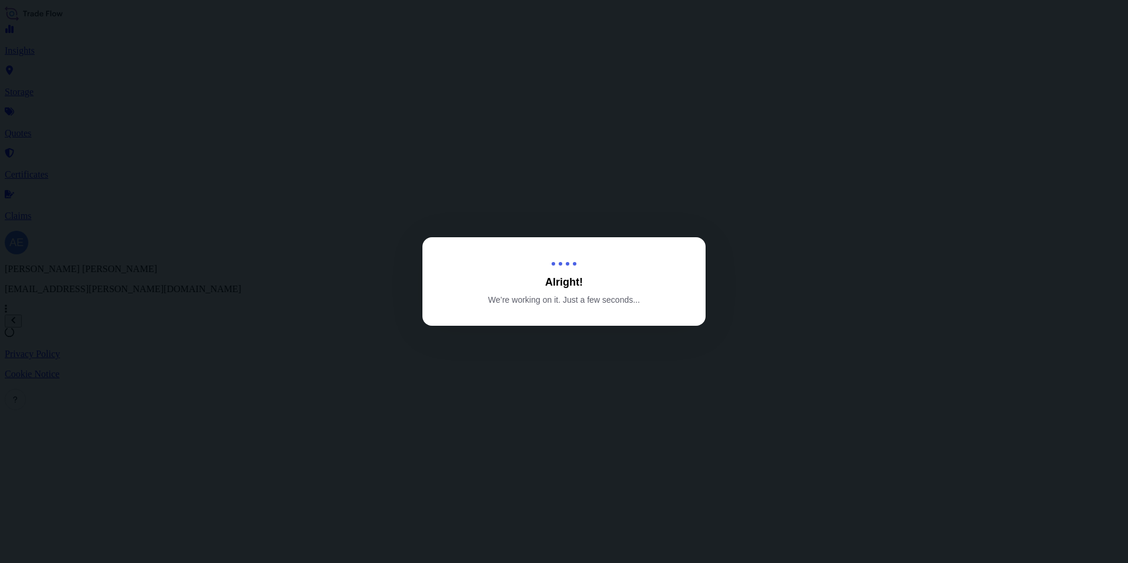
select select "Road / [GEOGRAPHIC_DATA]"
select select "Water"
select select "Road / [GEOGRAPHIC_DATA]"
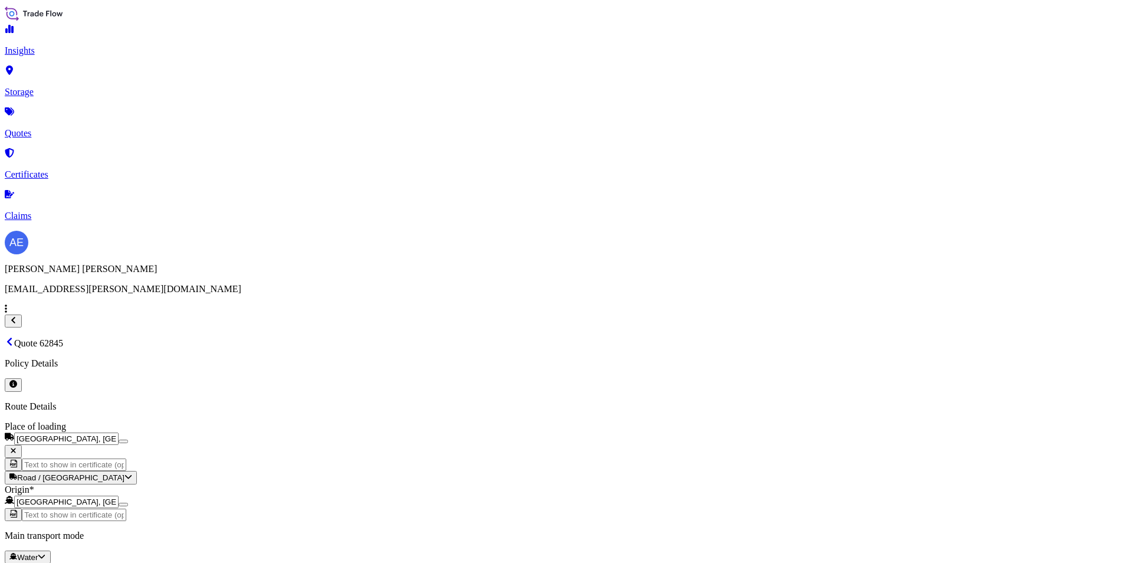
scroll to position [1638, 0]
click at [14, 337] on icon at bounding box center [9, 341] width 9 height 9
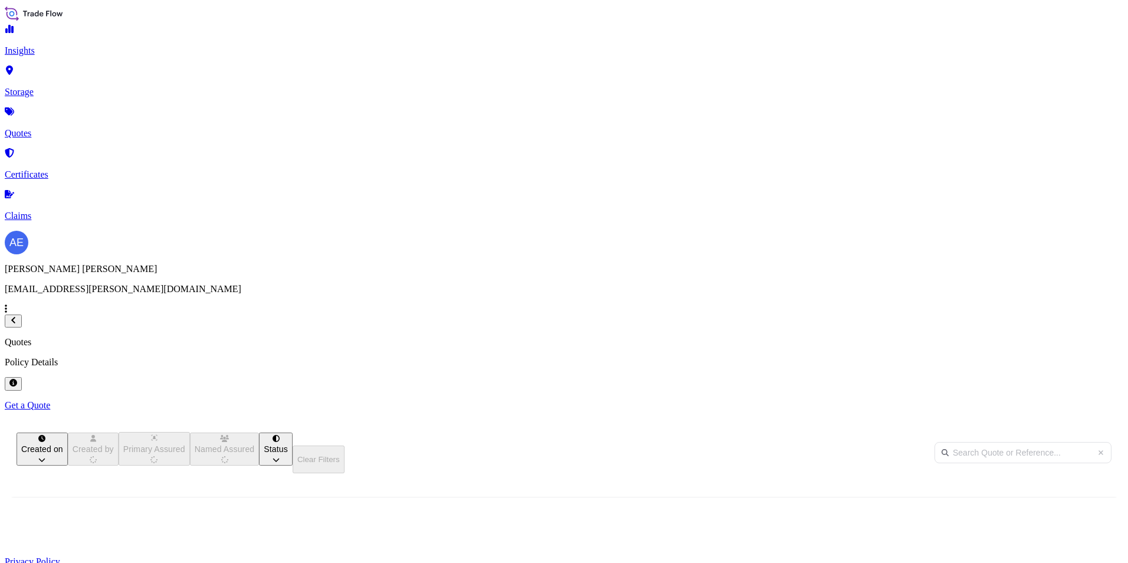
scroll to position [362, 930]
click at [760, 558] on span "[DATE]" at bounding box center [747, 564] width 26 height 12
select select "Road / [GEOGRAPHIC_DATA]"
select select "Water"
select select "Road / [GEOGRAPHIC_DATA]"
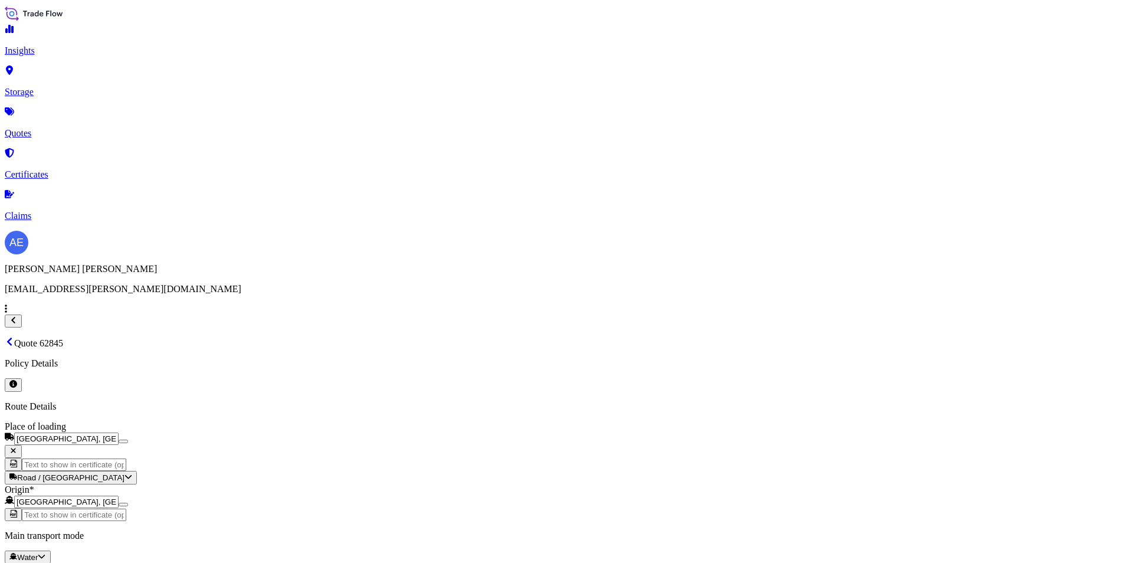
scroll to position [36, 0]
click at [479, 335] on div "15" at bounding box center [473, 340] width 9 height 11
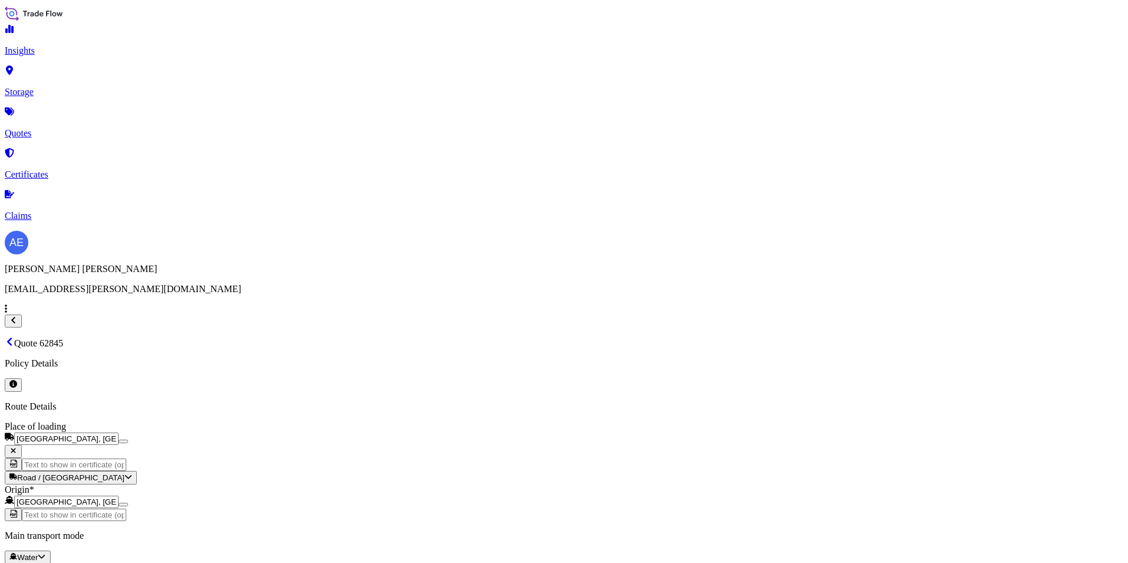
scroll to position [567, 0]
select select "Road / [GEOGRAPHIC_DATA]"
select select "Water"
select select "Road / [GEOGRAPHIC_DATA]"
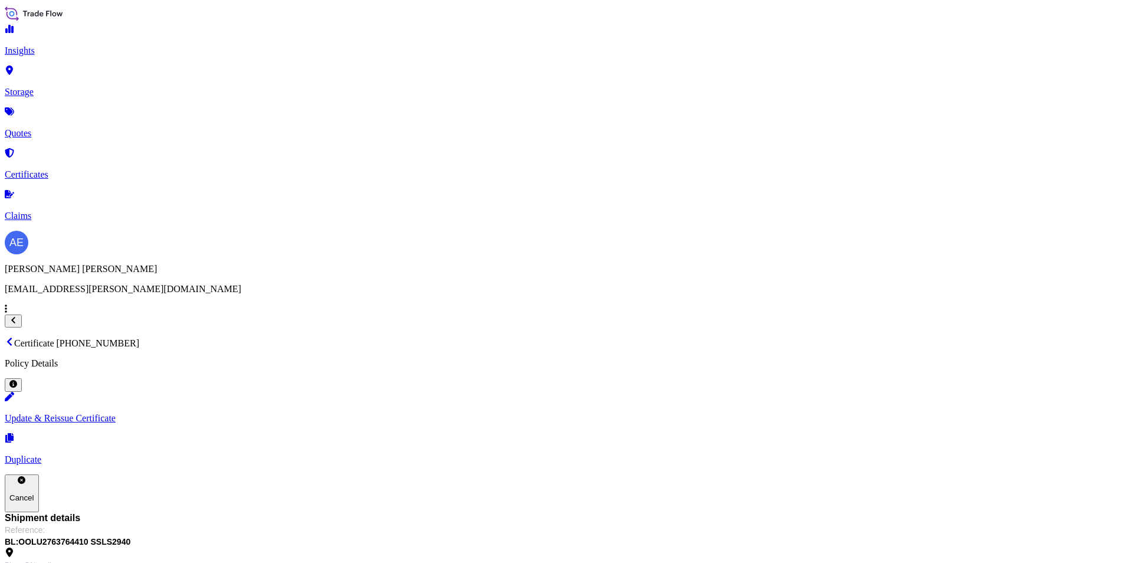
click at [51, 128] on p "Quotes" at bounding box center [564, 133] width 1119 height 11
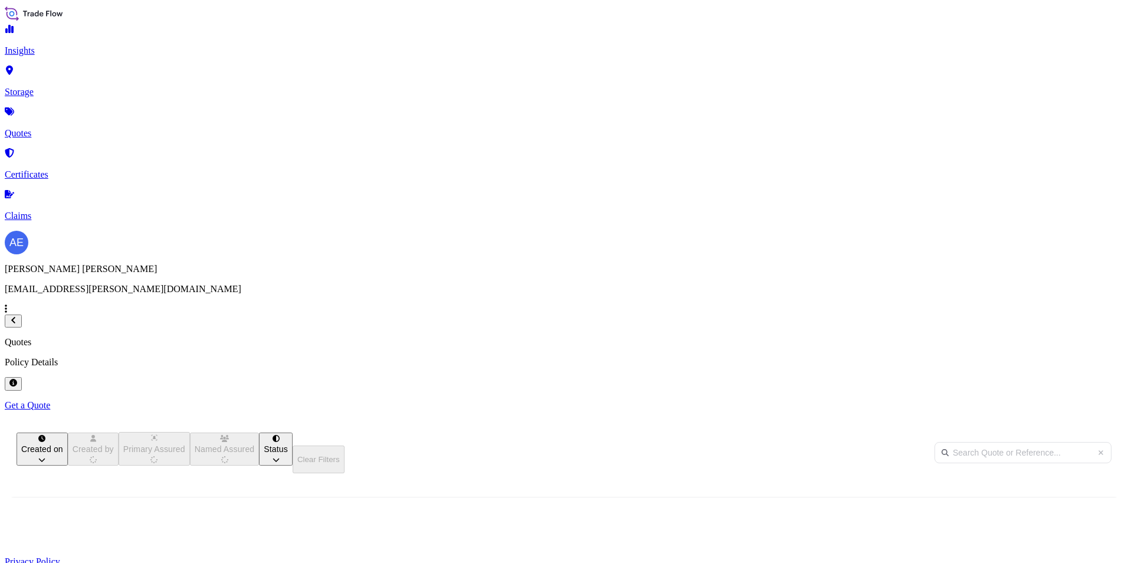
scroll to position [362, 930]
click at [1079, 400] on p "Get a Quote" at bounding box center [564, 405] width 1119 height 11
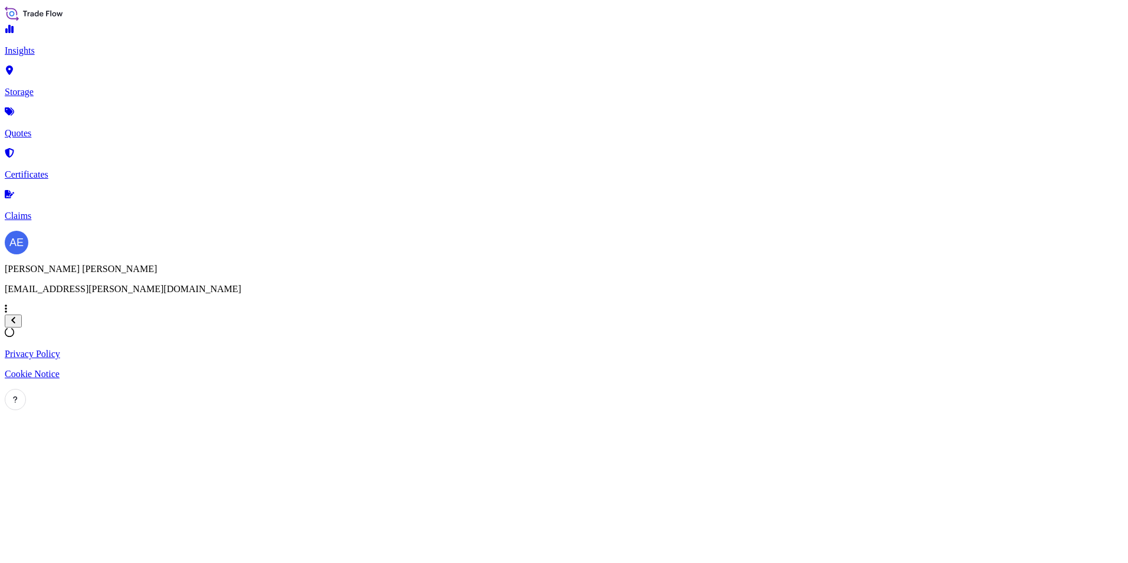
select select "Water"
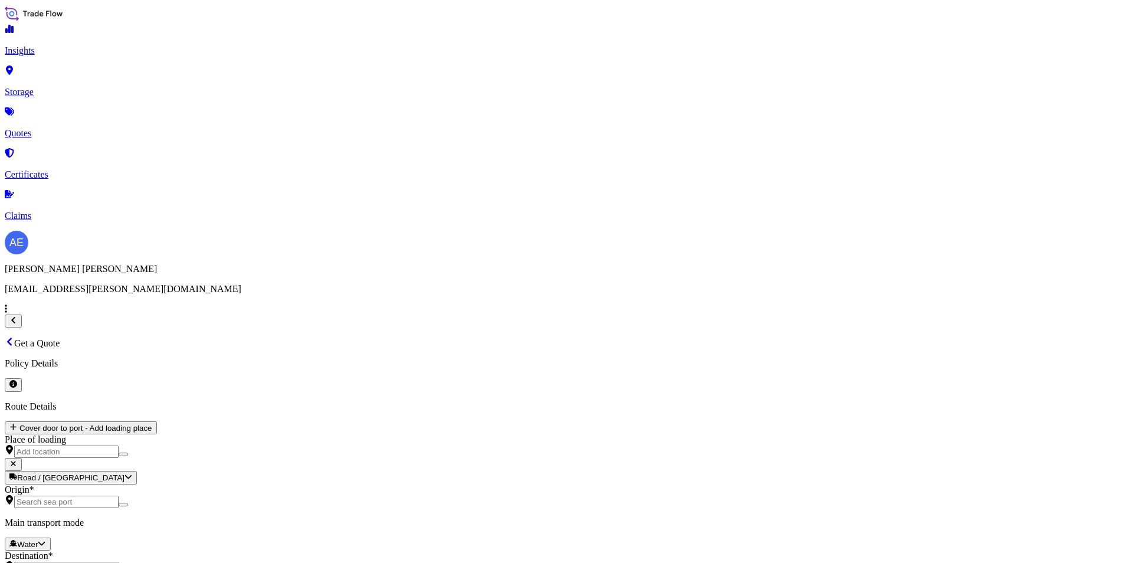
scroll to position [19, 0]
click at [206, 248] on span "Air" at bounding box center [200, 243] width 12 height 10
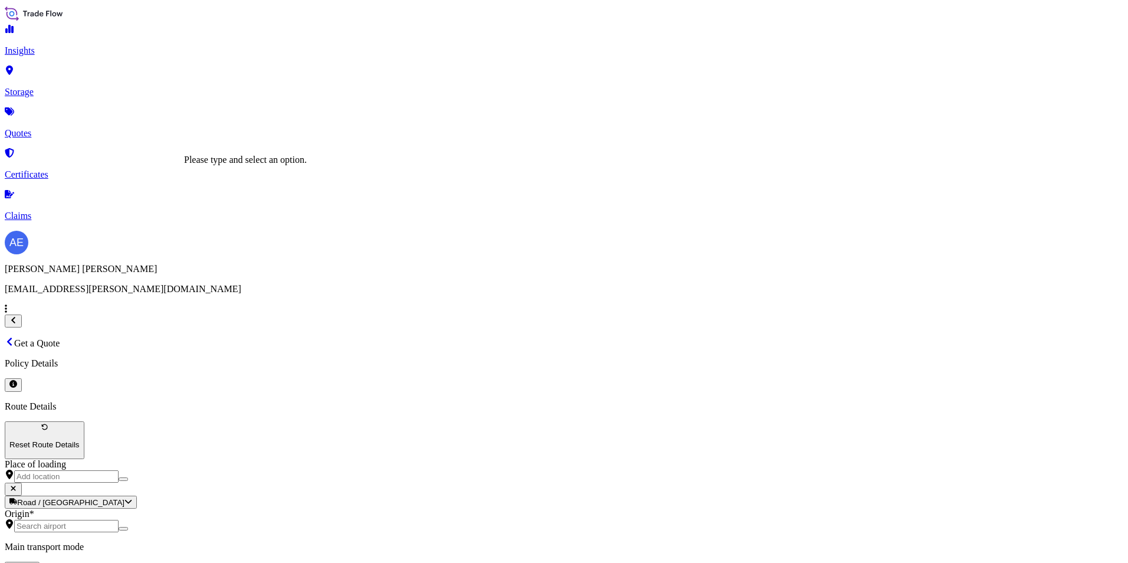
click at [119, 470] on input "Place of loading" at bounding box center [66, 476] width 104 height 12
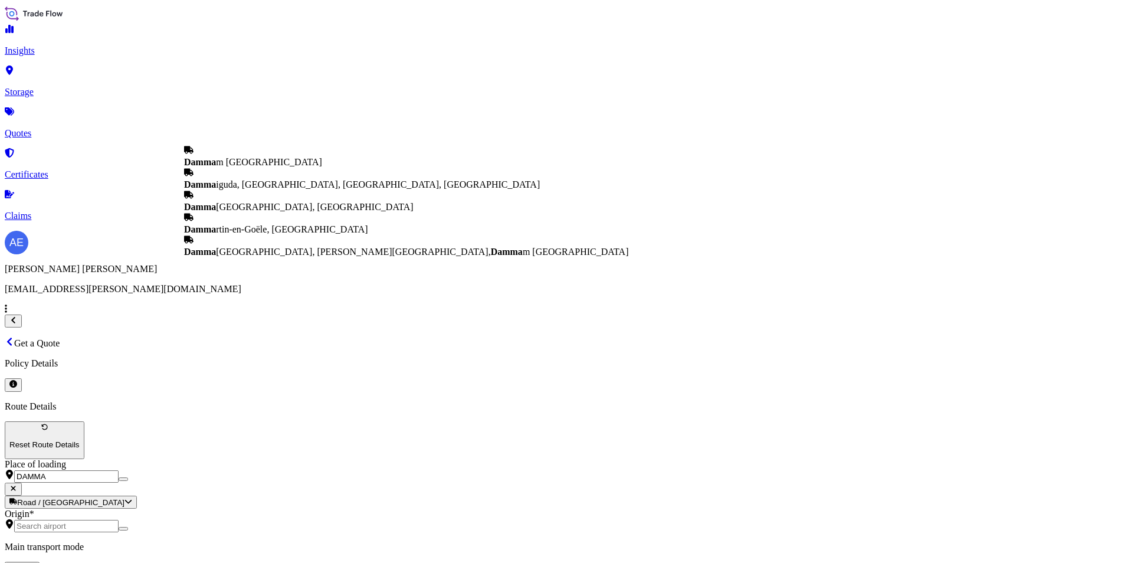
click at [251, 151] on div "Damma m [GEOGRAPHIC_DATA]" at bounding box center [406, 156] width 444 height 22
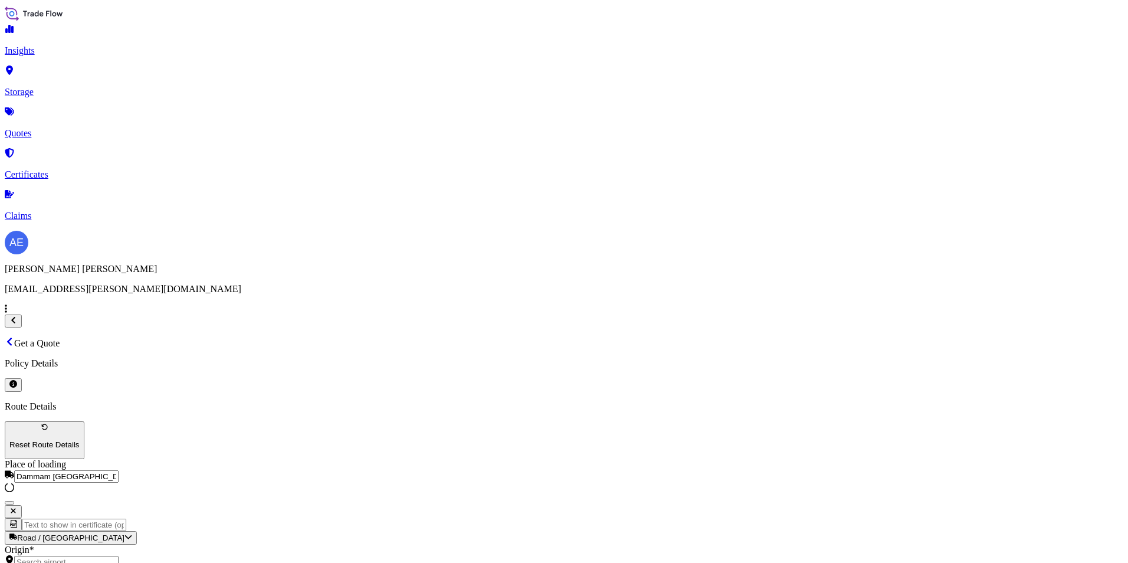
type input "Dammam [GEOGRAPHIC_DATA]"
click at [249, 545] on div "Origin *" at bounding box center [564, 557] width 1119 height 24
click at [119, 556] on input "Origin *" at bounding box center [66, 562] width 104 height 12
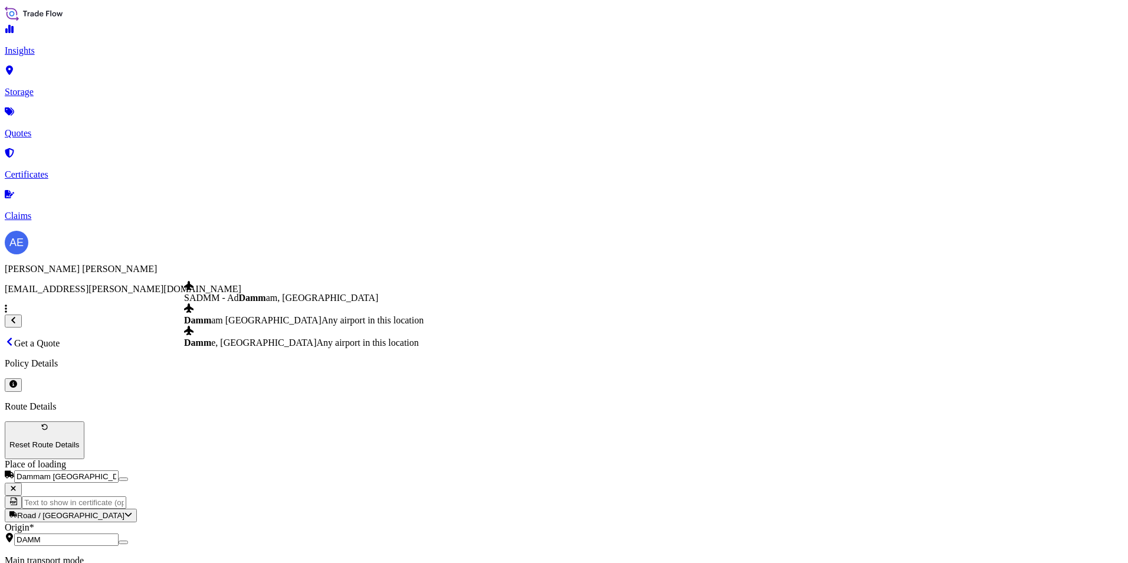
click at [322, 325] on span "Any airport in this location" at bounding box center [373, 320] width 102 height 10
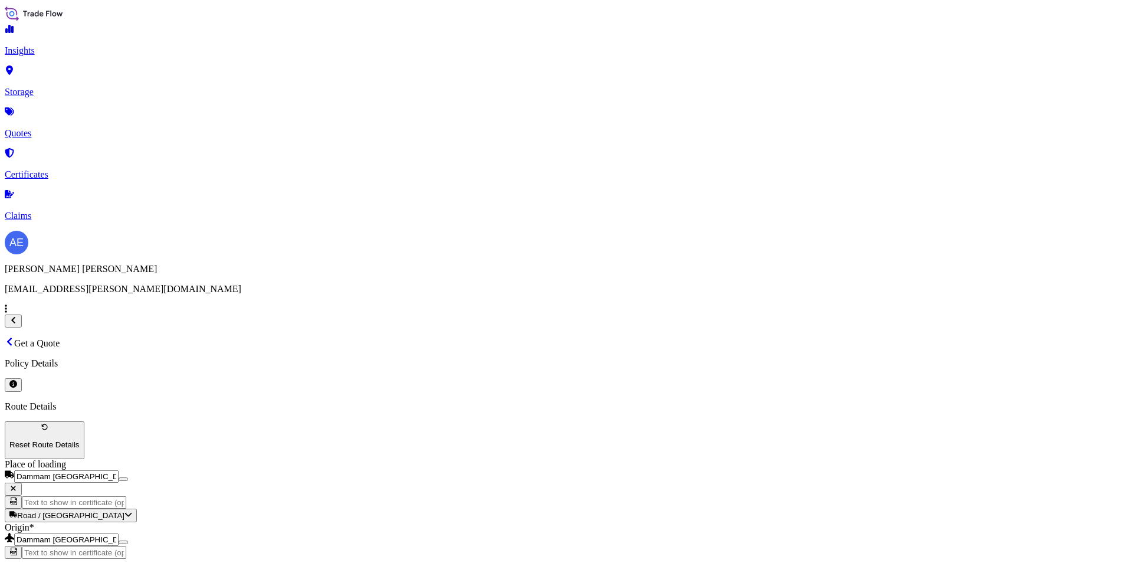
type input "Dammam [GEOGRAPHIC_DATA]"
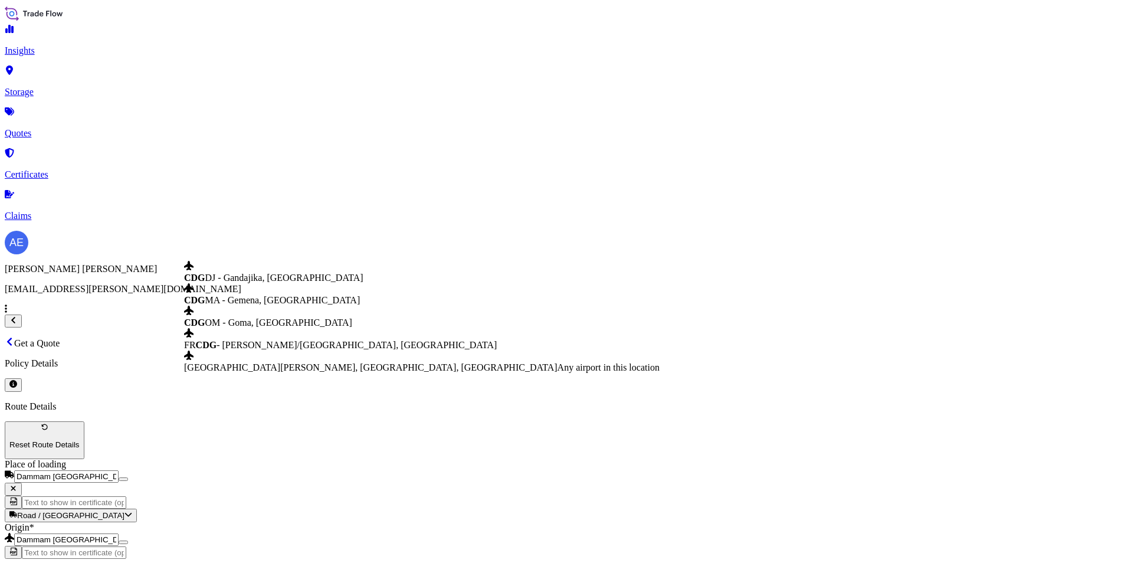
click at [230, 340] on span "FR CDG - [PERSON_NAME]-de-Gaulle Apt/[GEOGRAPHIC_DATA], [GEOGRAPHIC_DATA]" at bounding box center [340, 345] width 313 height 10
type input "FRCDG - [PERSON_NAME]/[GEOGRAPHIC_DATA], [GEOGRAPHIC_DATA]"
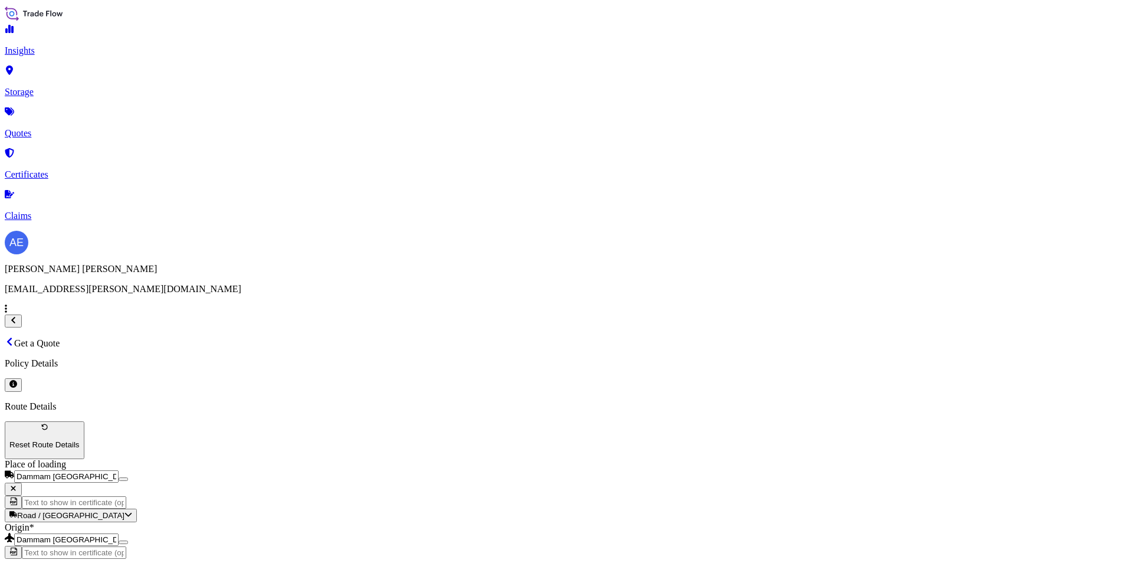
scroll to position [84, 0]
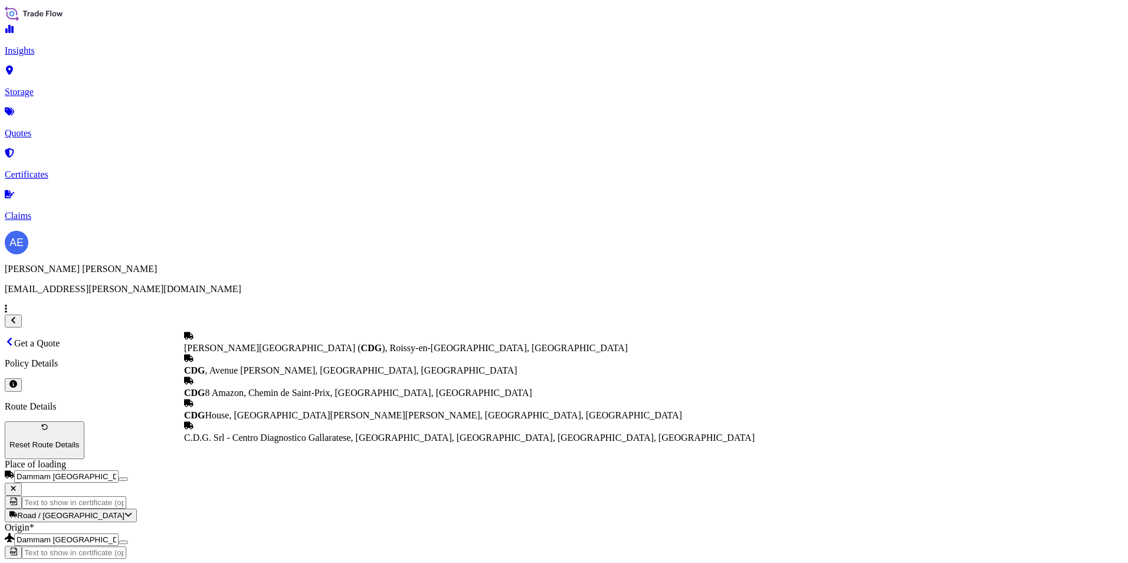
click at [317, 343] on span "[PERSON_NAME][GEOGRAPHIC_DATA] ( CDG ), [GEOGRAPHIC_DATA], [GEOGRAPHIC_DATA]" at bounding box center [406, 348] width 444 height 10
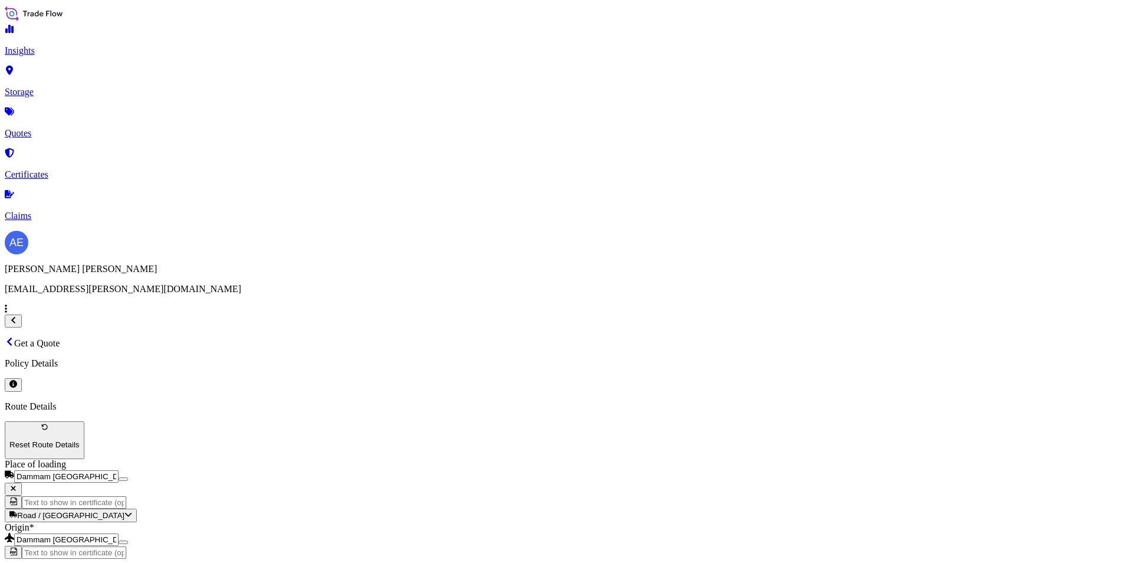
type input "[PERSON_NAME][GEOGRAPHIC_DATA] (CDG), [GEOGRAPHIC_DATA], [GEOGRAPHIC_DATA]"
click at [451, 167] on div "META" at bounding box center [457, 161] width 96 height 11
type input "META"
click at [457, 167] on div "META" at bounding box center [457, 161] width 96 height 11
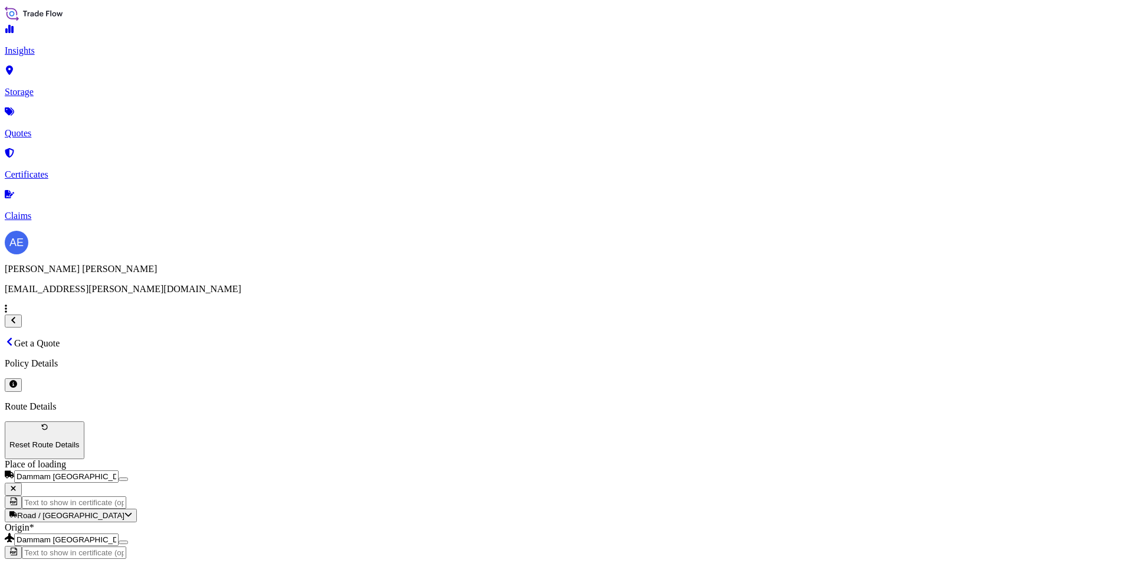
click at [455, 289] on div "13" at bounding box center [449, 291] width 9 height 11
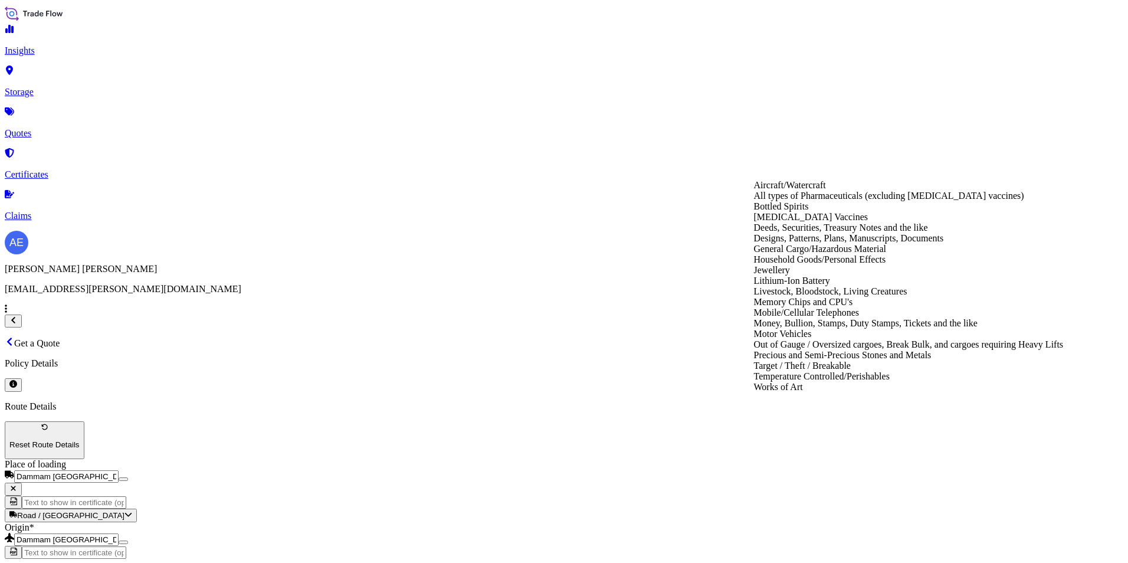
click at [819, 254] on div "General Cargo/Hazardous Material" at bounding box center [909, 249] width 310 height 11
type input "General Cargo/Hazardous Material"
click at [870, 254] on div "General Cargo/Hazardous Material" at bounding box center [909, 249] width 310 height 11
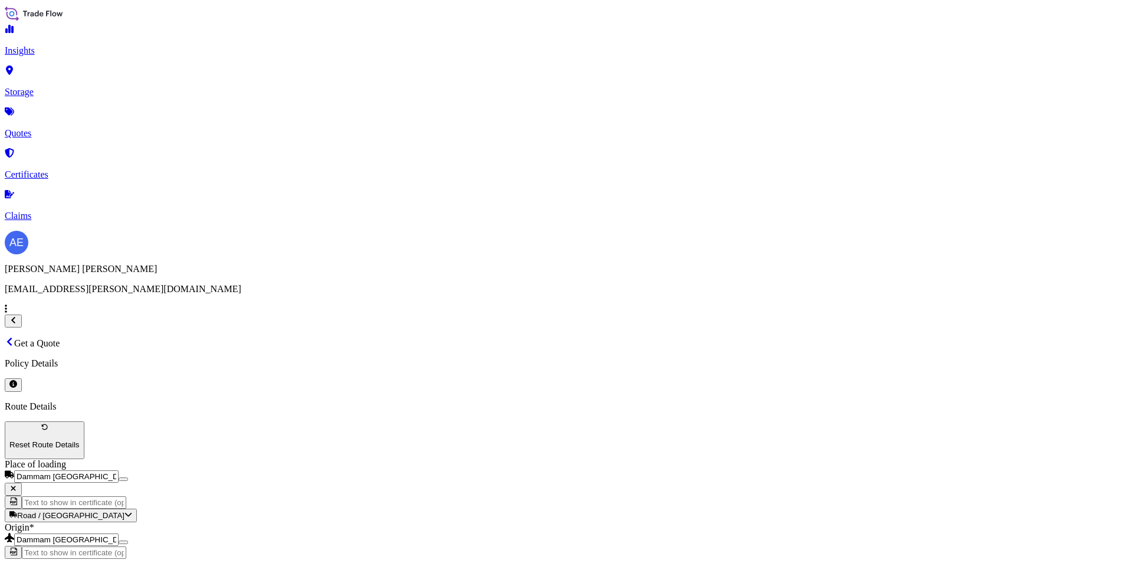
drag, startPoint x: 779, startPoint y: 240, endPoint x: 843, endPoint y: 212, distance: 70.0
click at [779, 239] on div "€ EUR" at bounding box center [783, 242] width 50 height 22
type input "€ EUR"
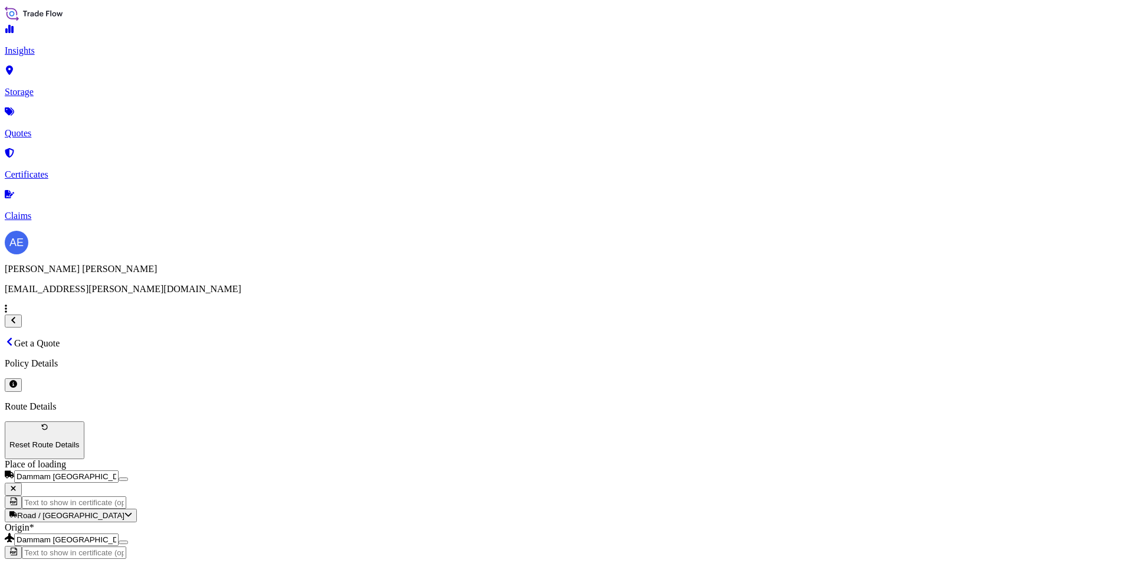
paste input "25039.45"
type input "25039.45"
paste textarea "CLEVERWELD 4.0 - ACQUISITON DEVICE (with cables & accesories)"
type textarea "CLEVERWELD 4.0 - ACQUISITON DEVICE (with cables & accesories)"
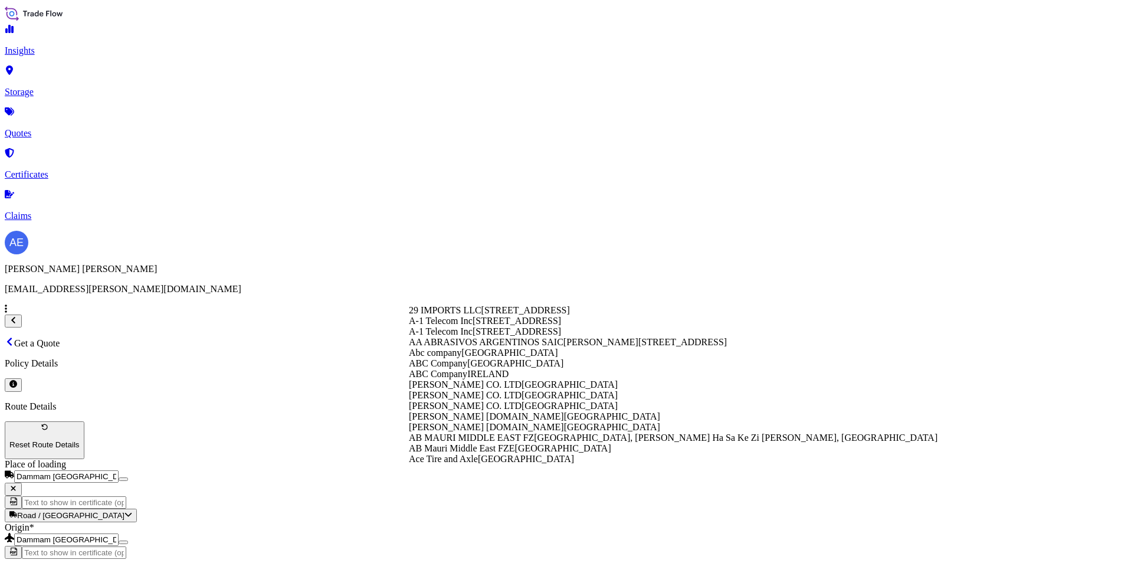
paste input "SERIMAX HOLDINGS"
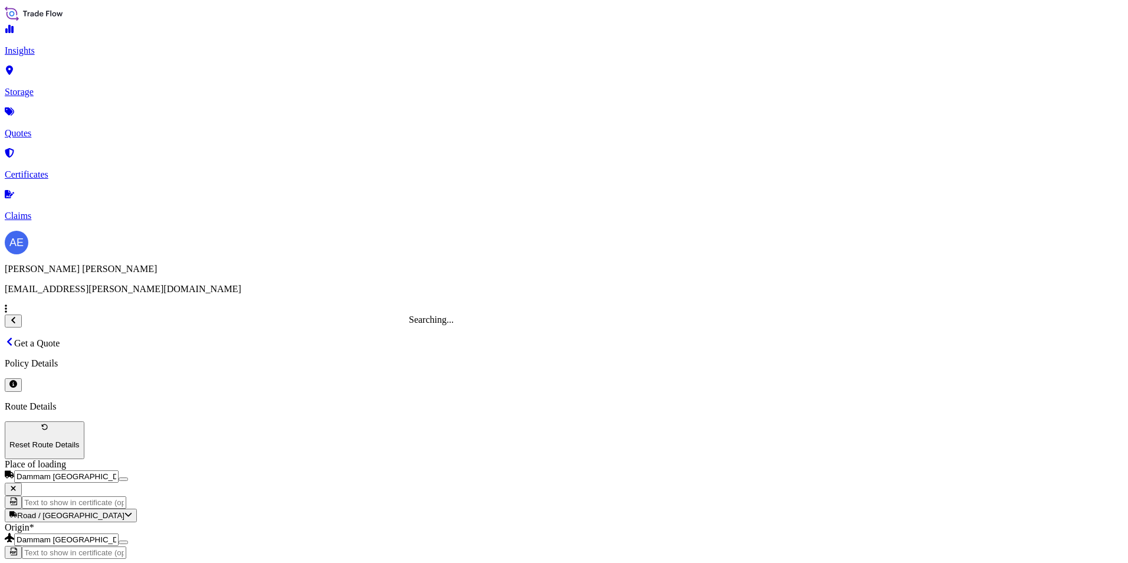
type input "SERIMAX HOLDINGS"
paste input "AWB:065 11425610"
paste input "SSLS2875"
type input "AWB:065 11425610 SSLS2875"
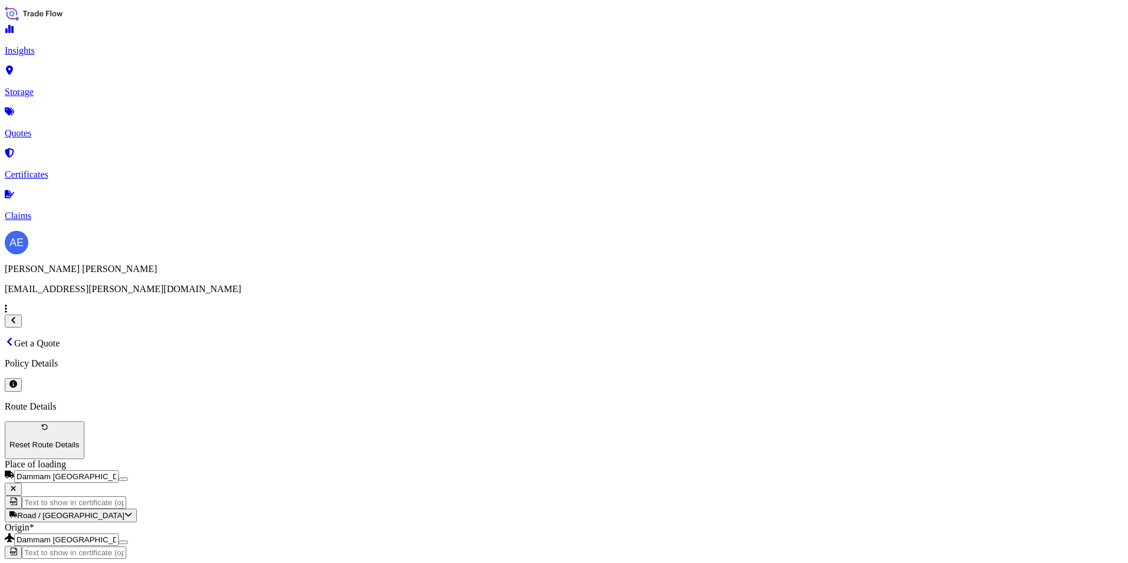
drag, startPoint x: 849, startPoint y: 335, endPoint x: 453, endPoint y: 346, distance: 396.1
type input "0"
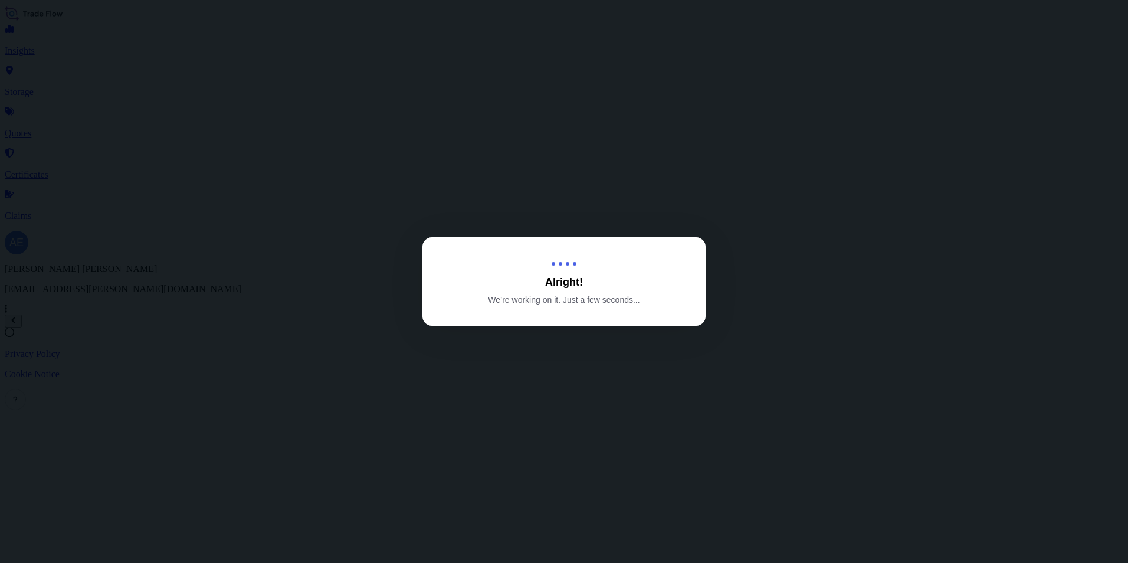
select select "Road / [GEOGRAPHIC_DATA]"
select select "Air"
select select "Road / [GEOGRAPHIC_DATA]"
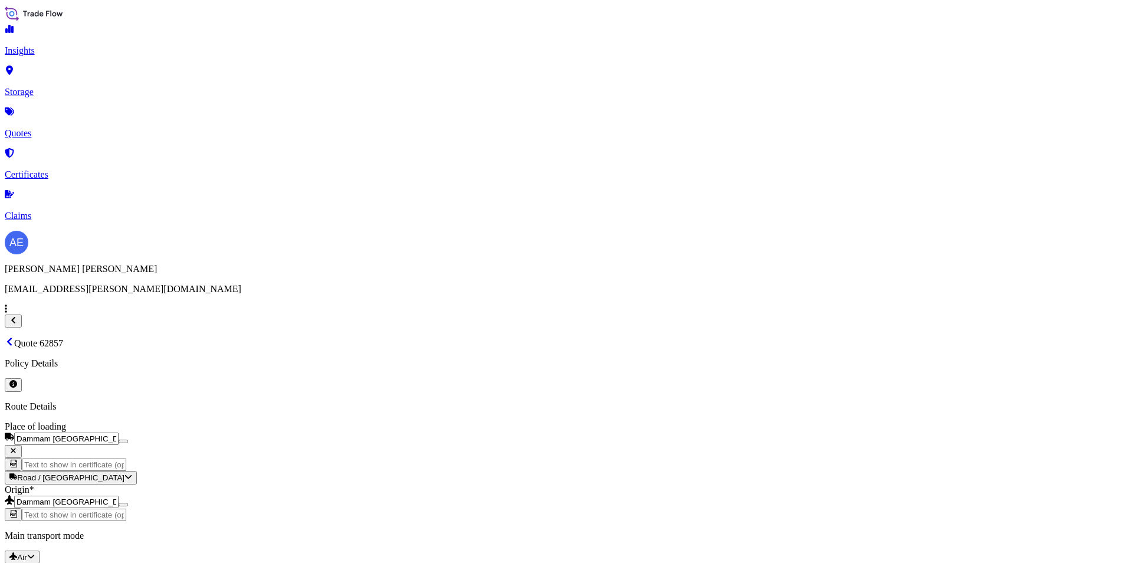
scroll to position [1817, 0]
